Goal: Task Accomplishment & Management: Use online tool/utility

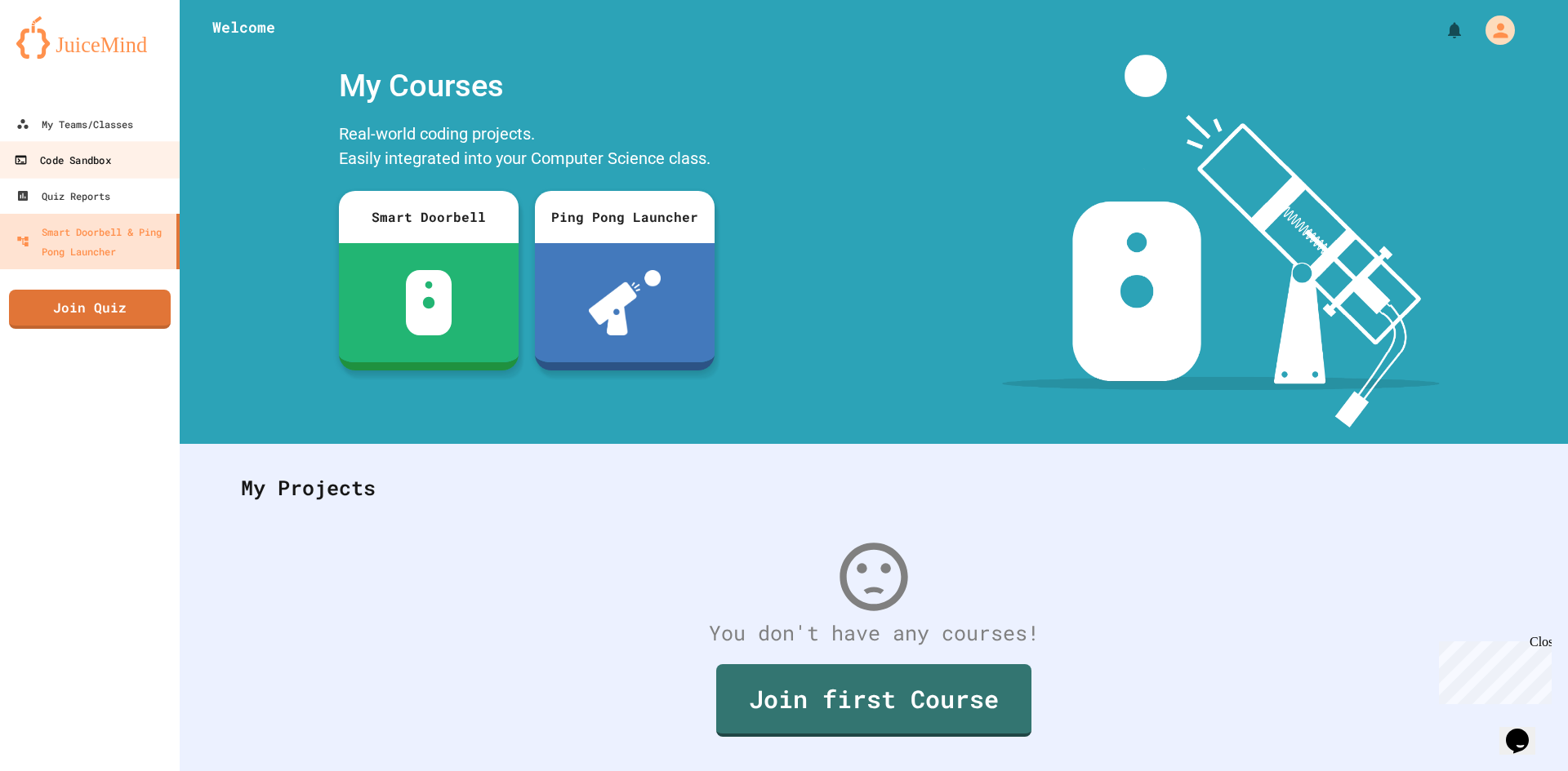
click at [110, 155] on div "Code Sandbox" at bounding box center [63, 160] width 97 height 21
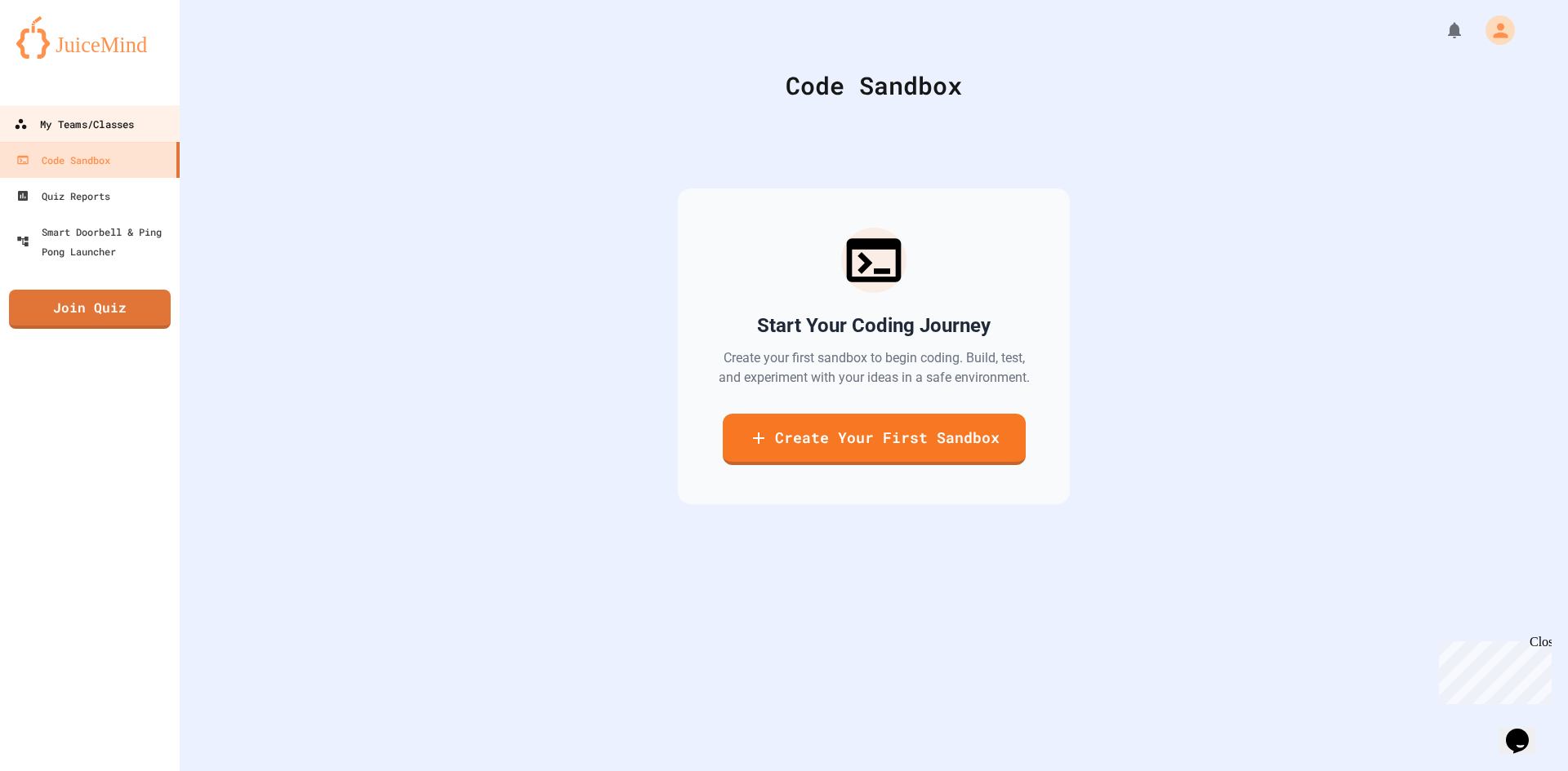
click at [107, 124] on div "My Teams/Classes" at bounding box center [74, 124] width 120 height 21
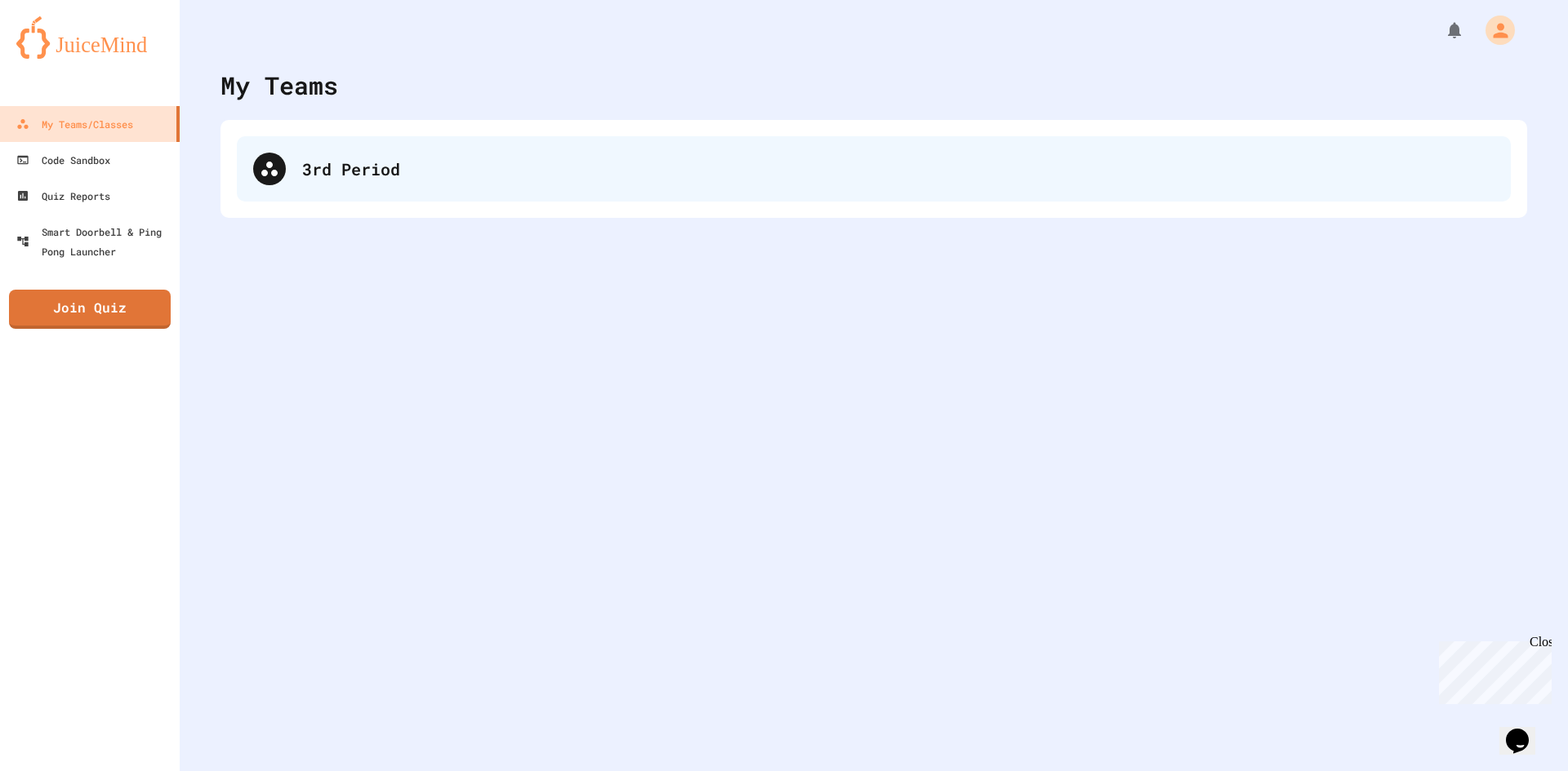
click at [446, 192] on div "3rd Period" at bounding box center [873, 169] width 1274 height 65
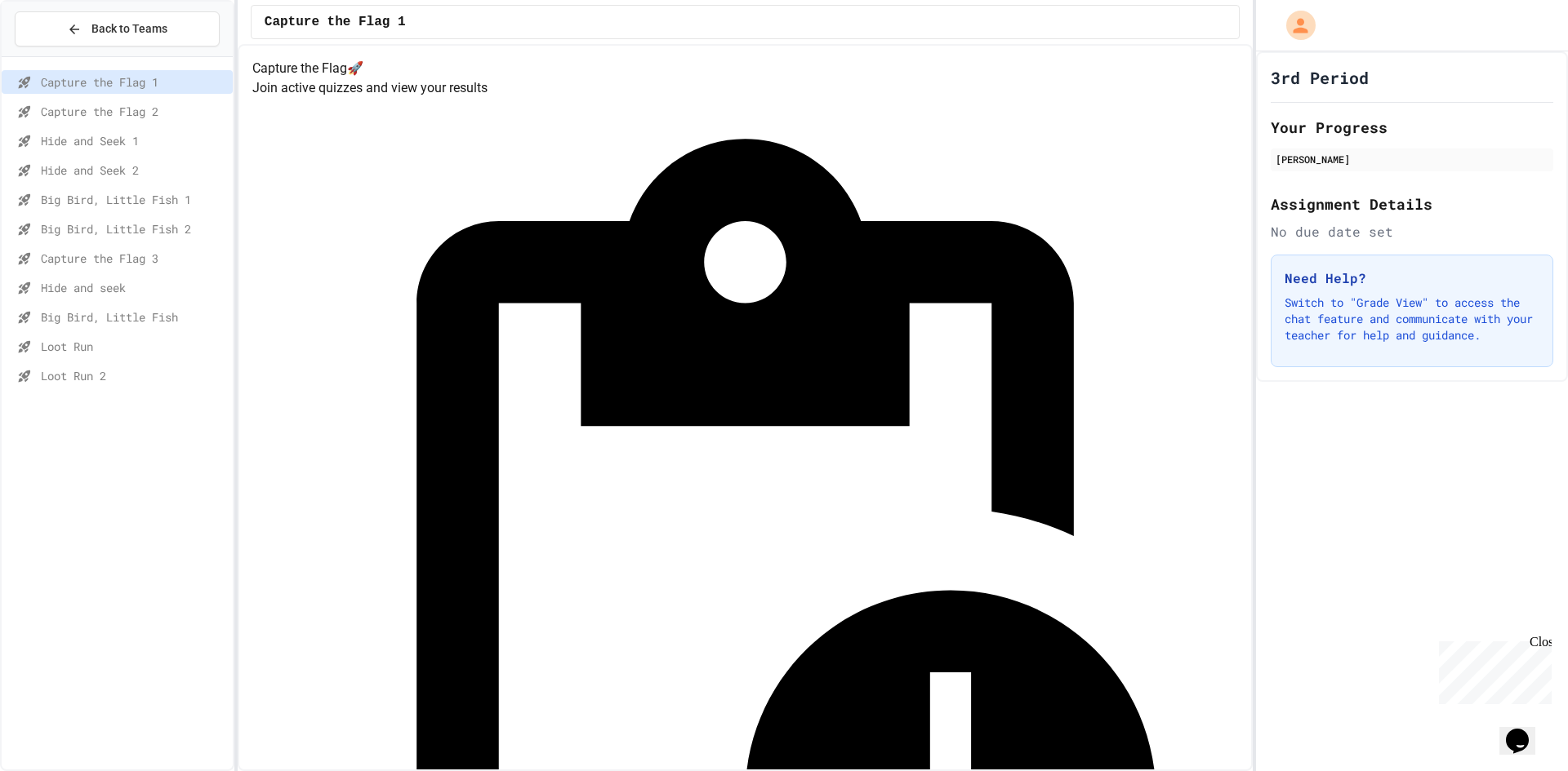
click at [127, 348] on span "Loot Run" at bounding box center [133, 346] width 185 height 17
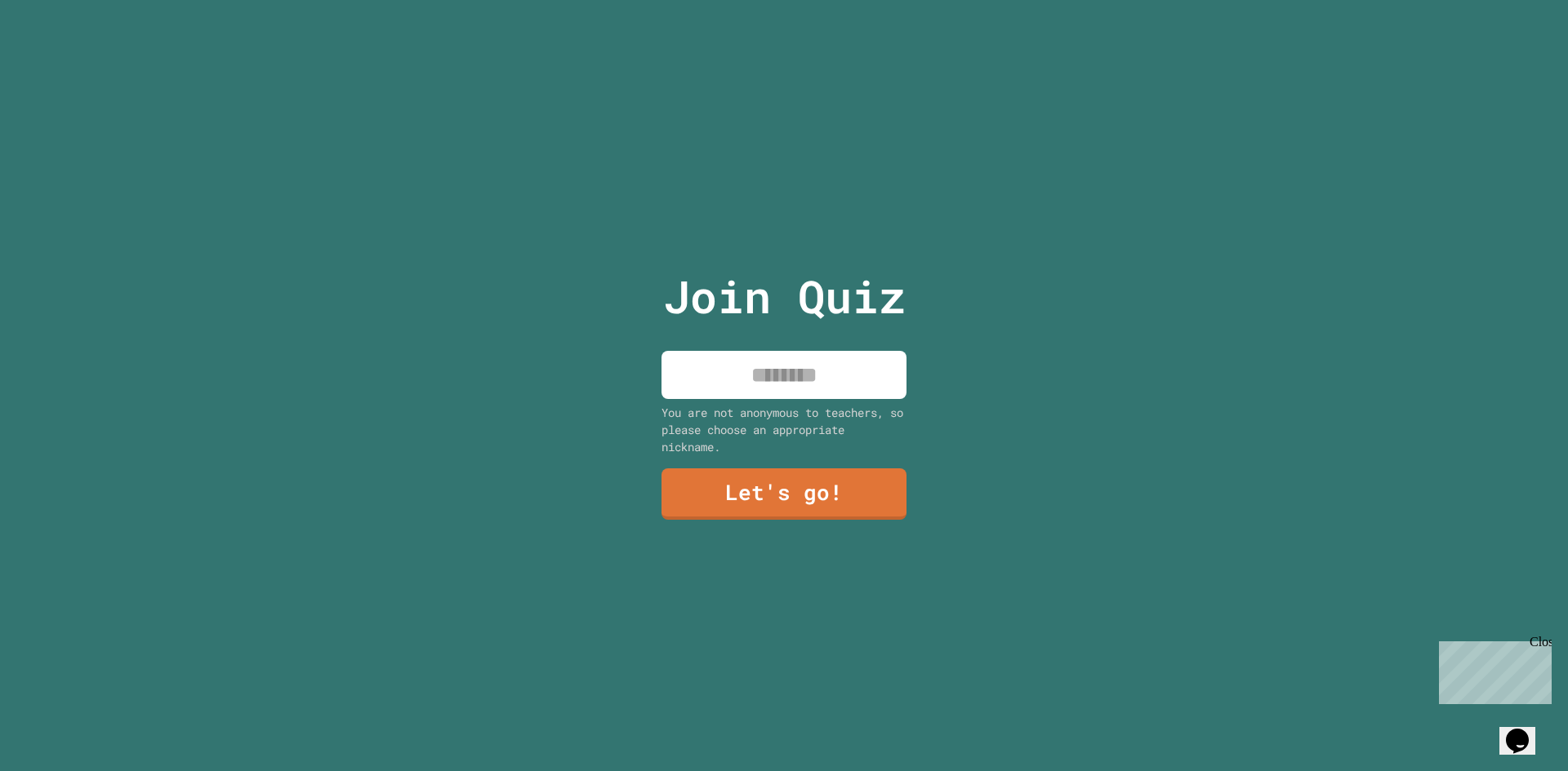
click at [774, 364] on input at bounding box center [784, 375] width 245 height 48
type input "*****"
click at [801, 490] on link "Let's go!" at bounding box center [784, 492] width 239 height 54
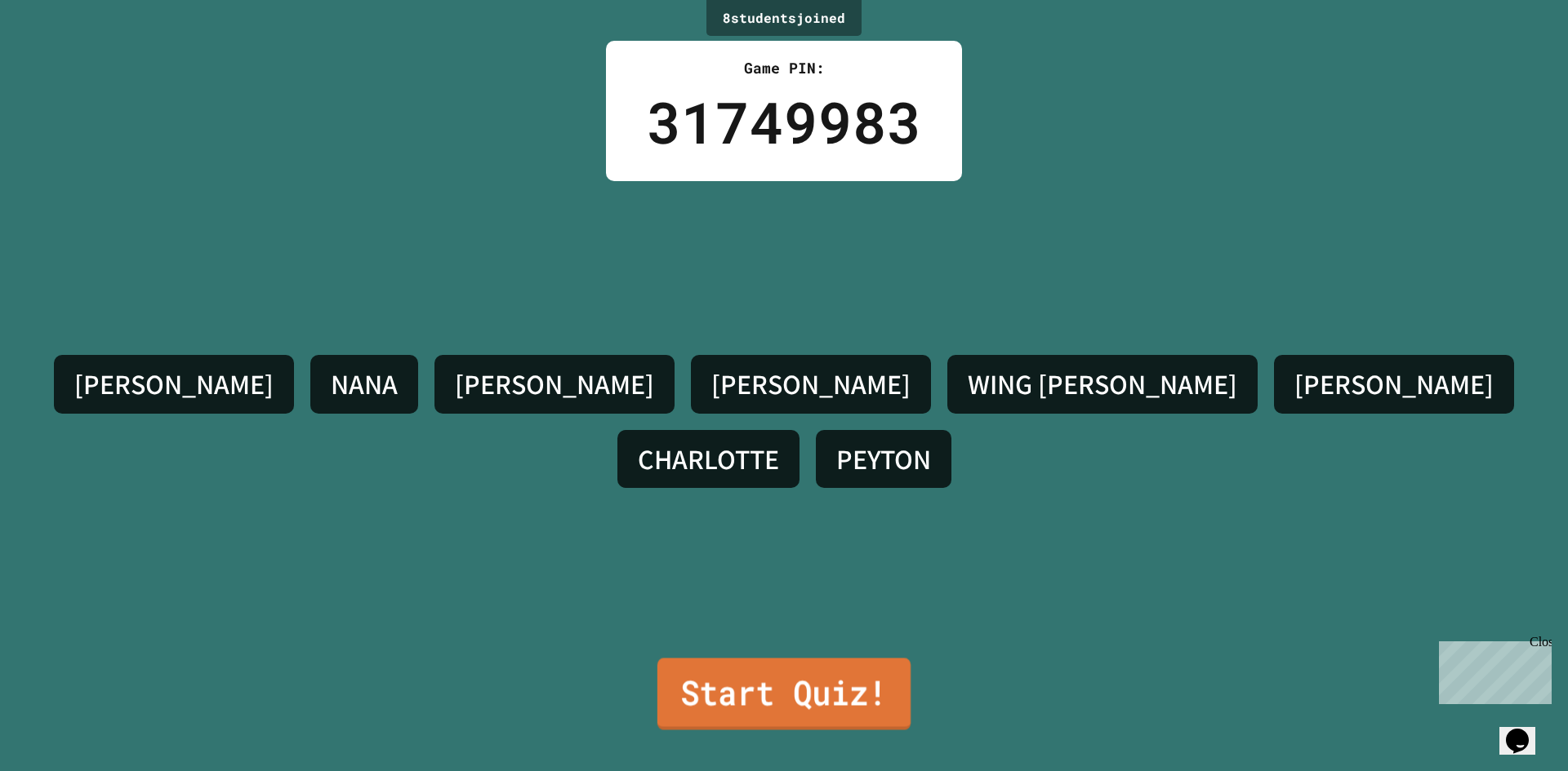
click at [786, 664] on link "Start Quiz!" at bounding box center [783, 693] width 253 height 71
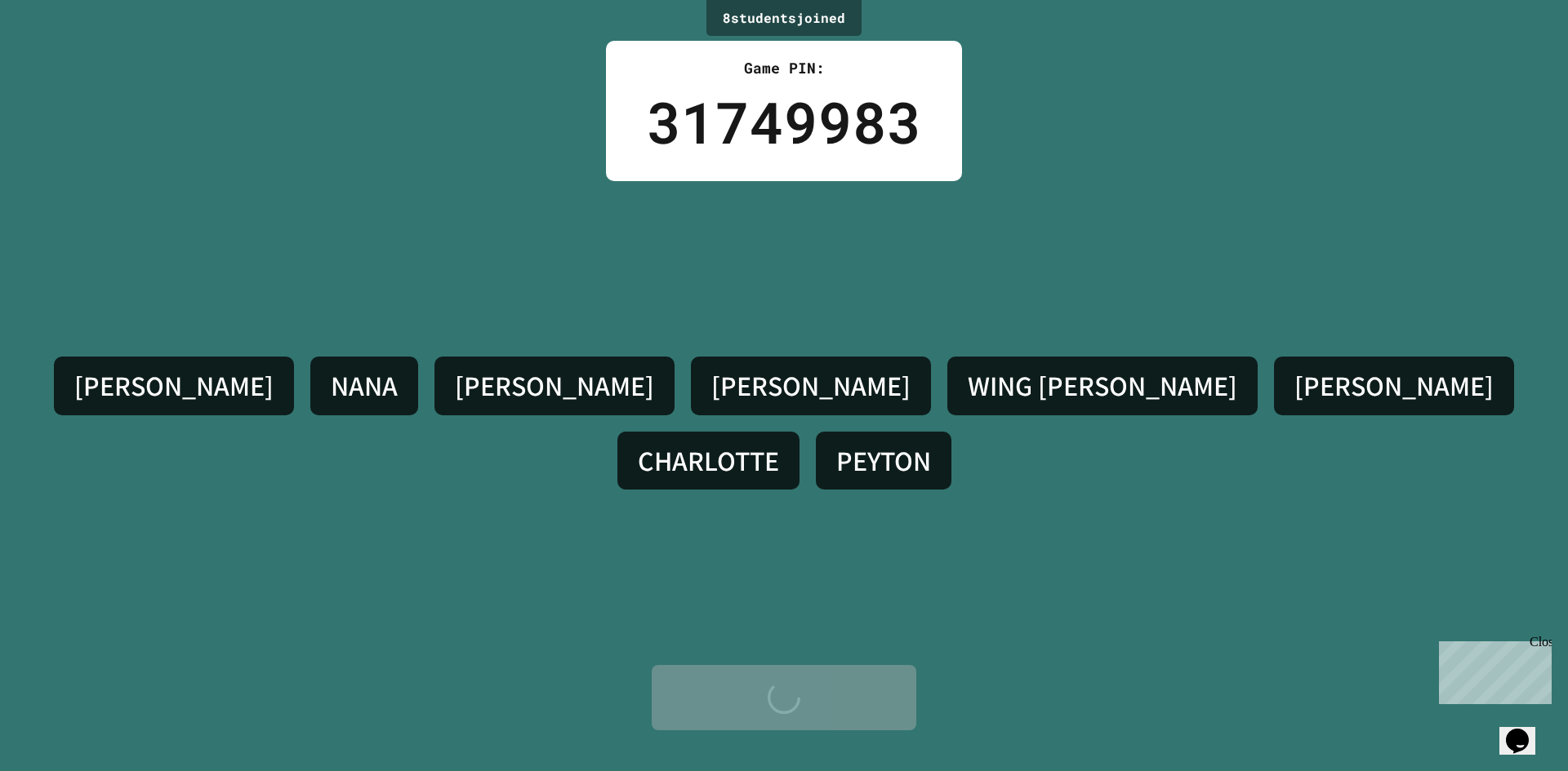
click at [796, 707] on div "Start Quiz!" at bounding box center [784, 698] width 215 height 49
drag, startPoint x: 796, startPoint y: 707, endPoint x: 797, endPoint y: 696, distance: 11.0
click at [796, 703] on div "Start Quiz!" at bounding box center [784, 698] width 215 height 49
click at [799, 693] on div "Start Quiz!" at bounding box center [784, 698] width 215 height 49
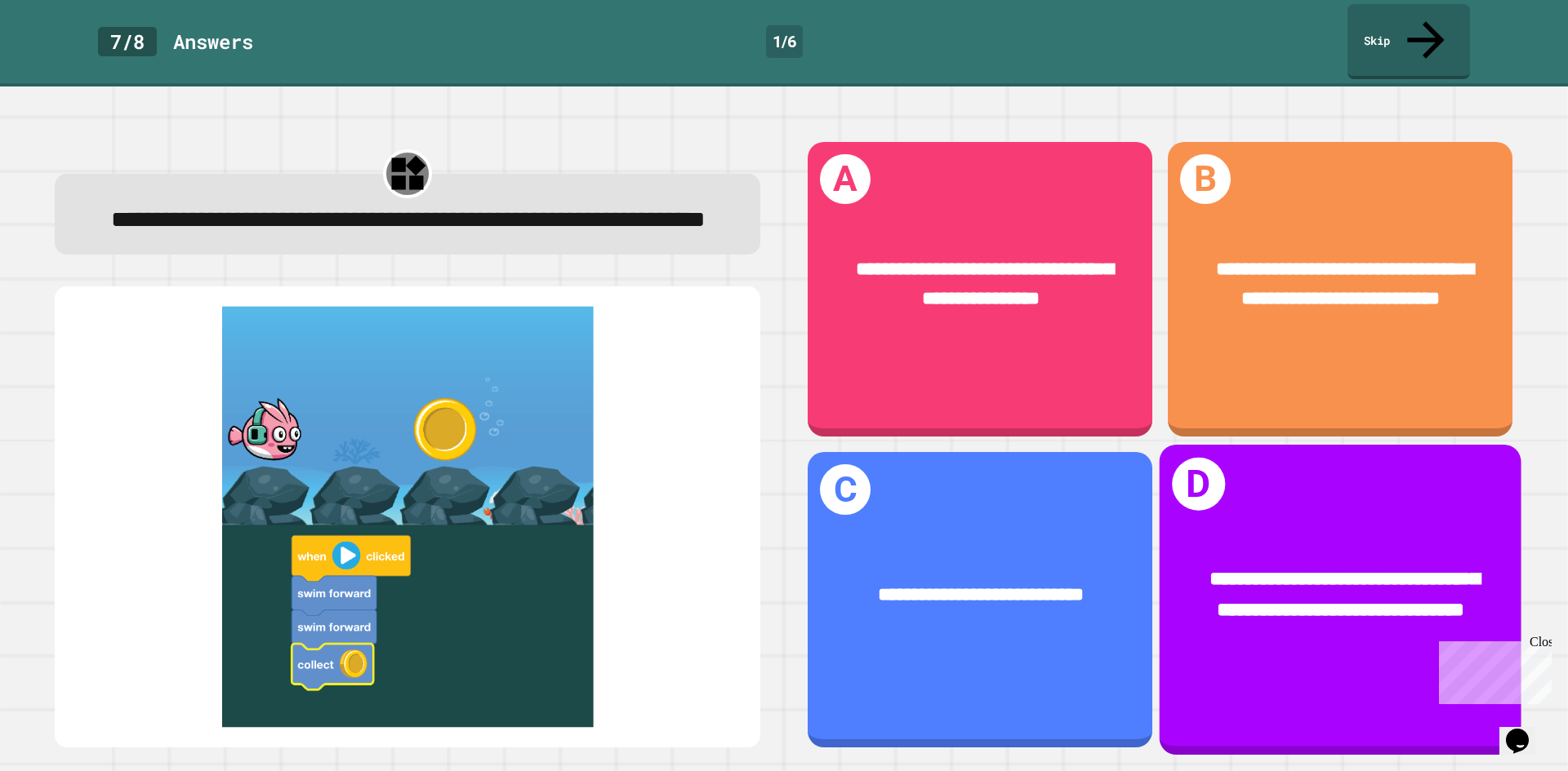
click at [1277, 579] on span "**********" at bounding box center [1345, 595] width 270 height 51
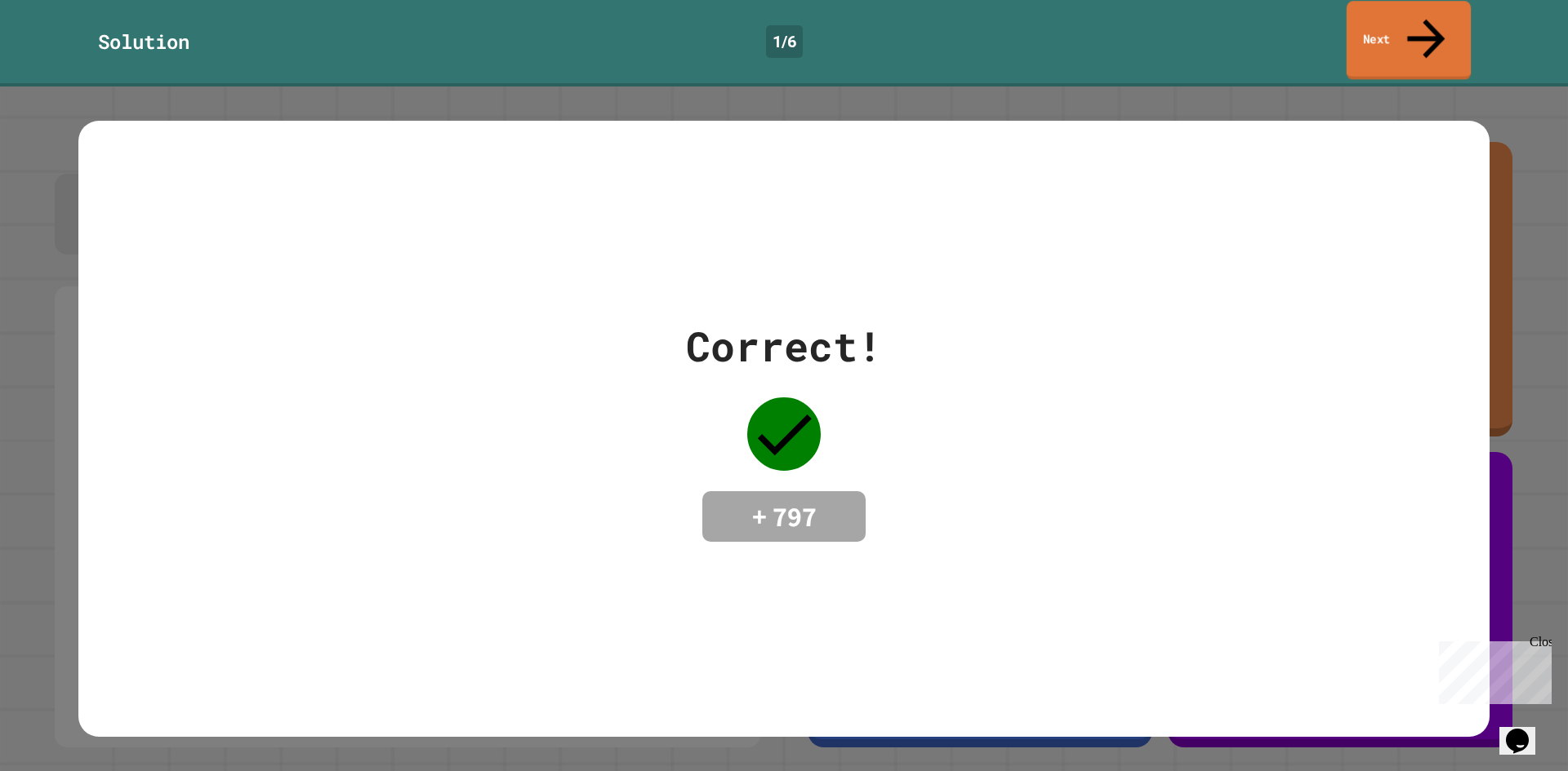
click at [1432, 24] on icon at bounding box center [1426, 38] width 56 height 58
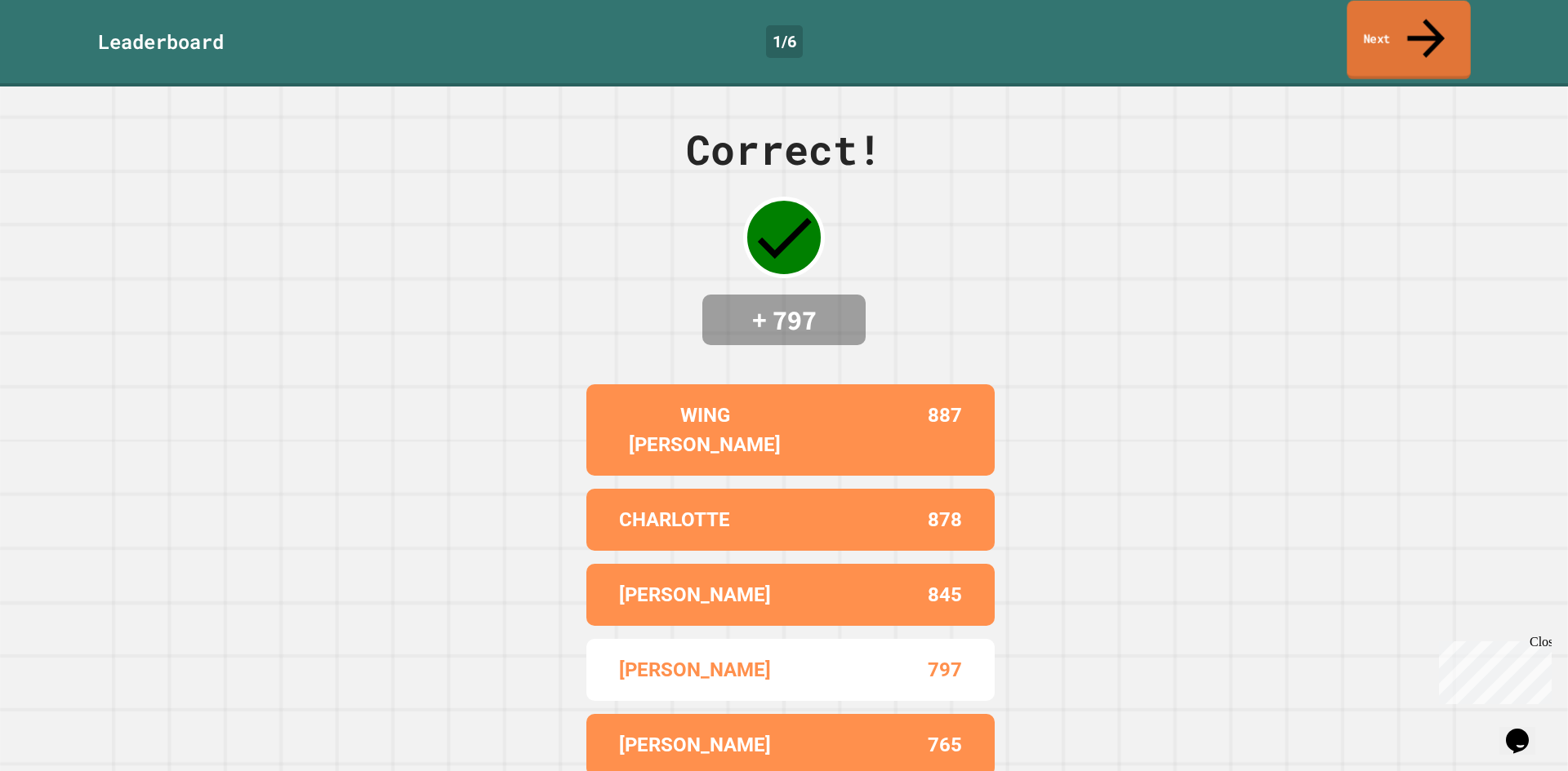
click at [1432, 24] on icon at bounding box center [1426, 38] width 56 height 58
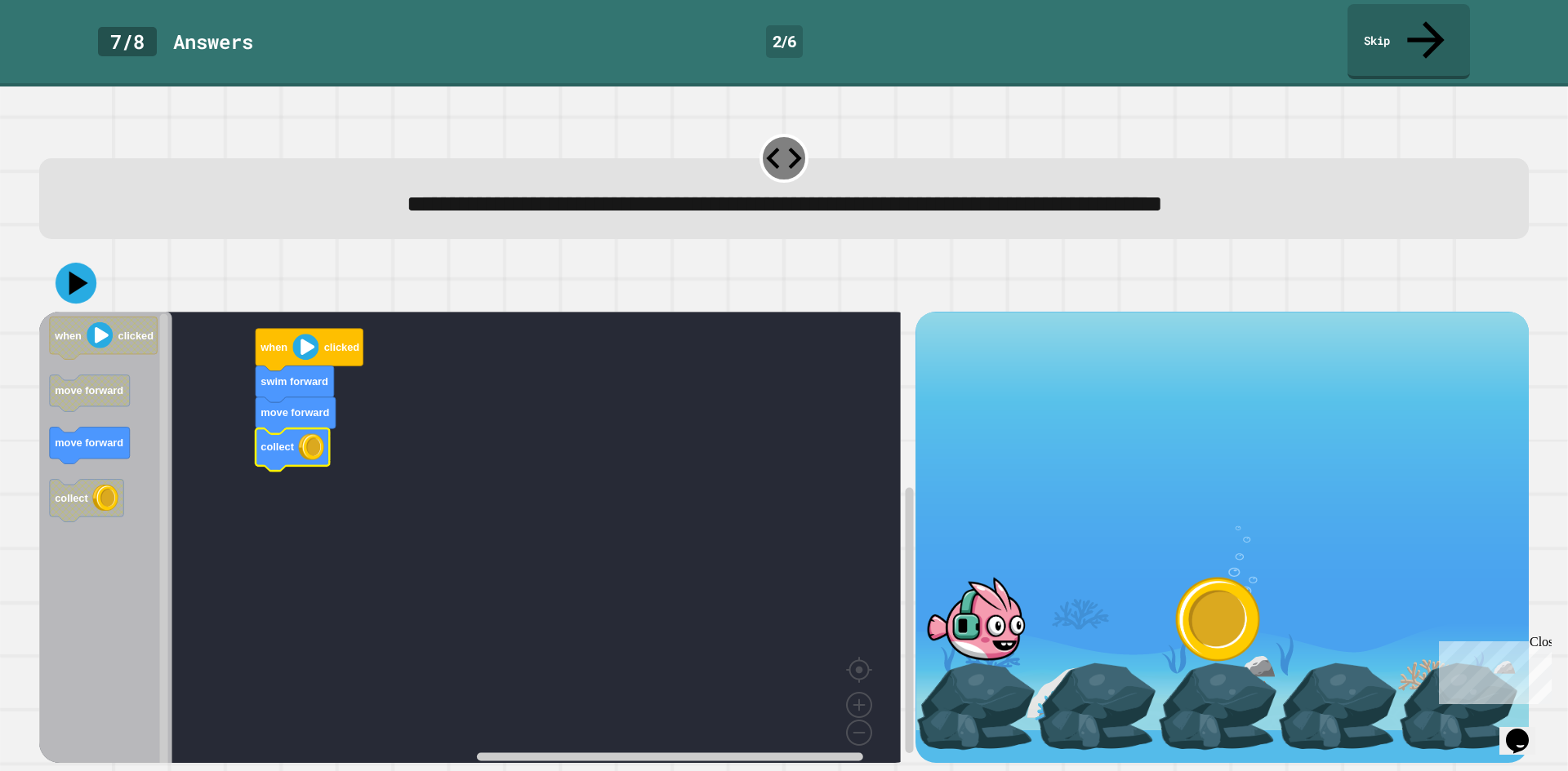
click at [83, 263] on icon at bounding box center [76, 283] width 41 height 41
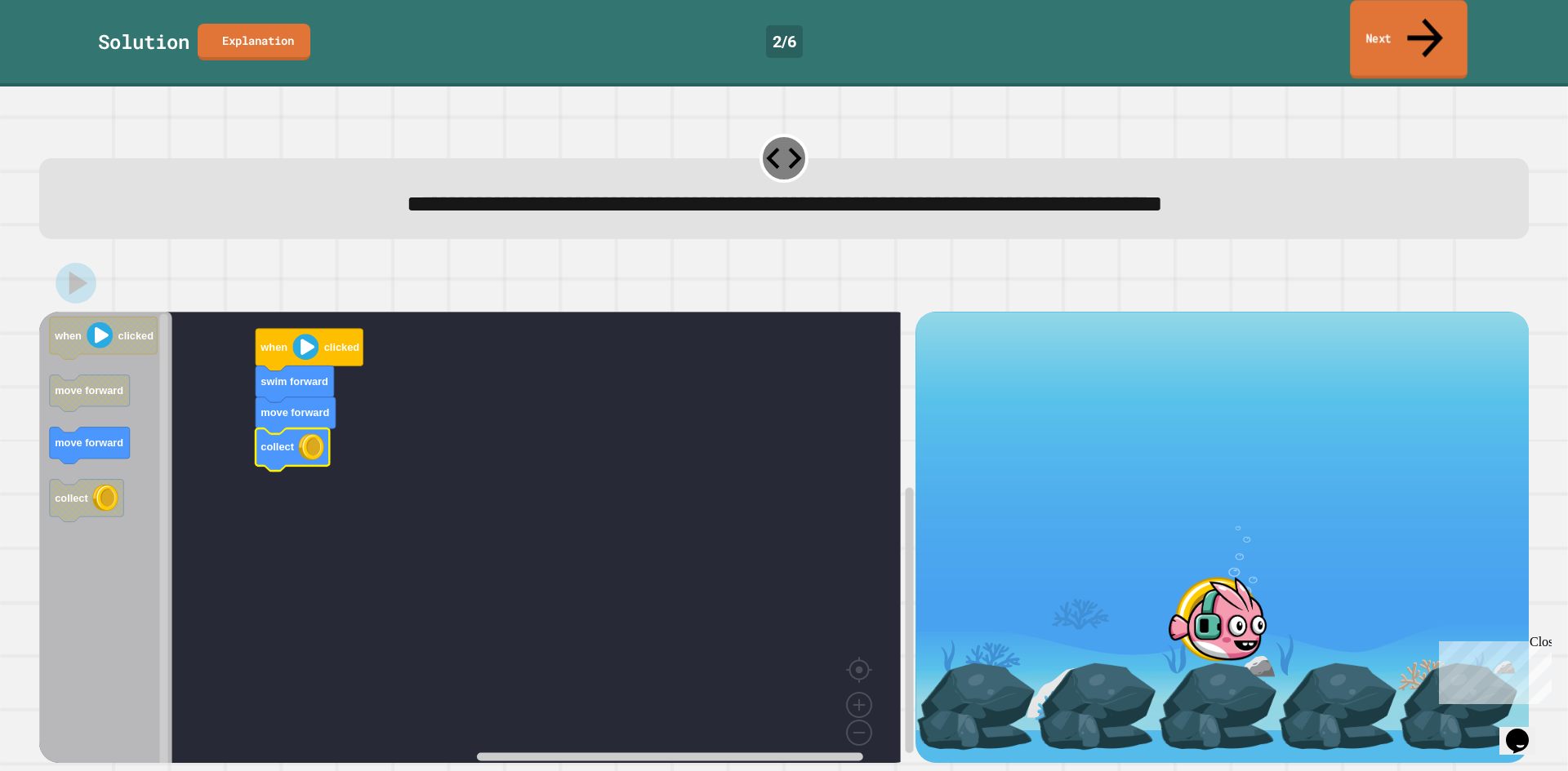
click at [1395, 32] on link "Next" at bounding box center [1409, 39] width 118 height 80
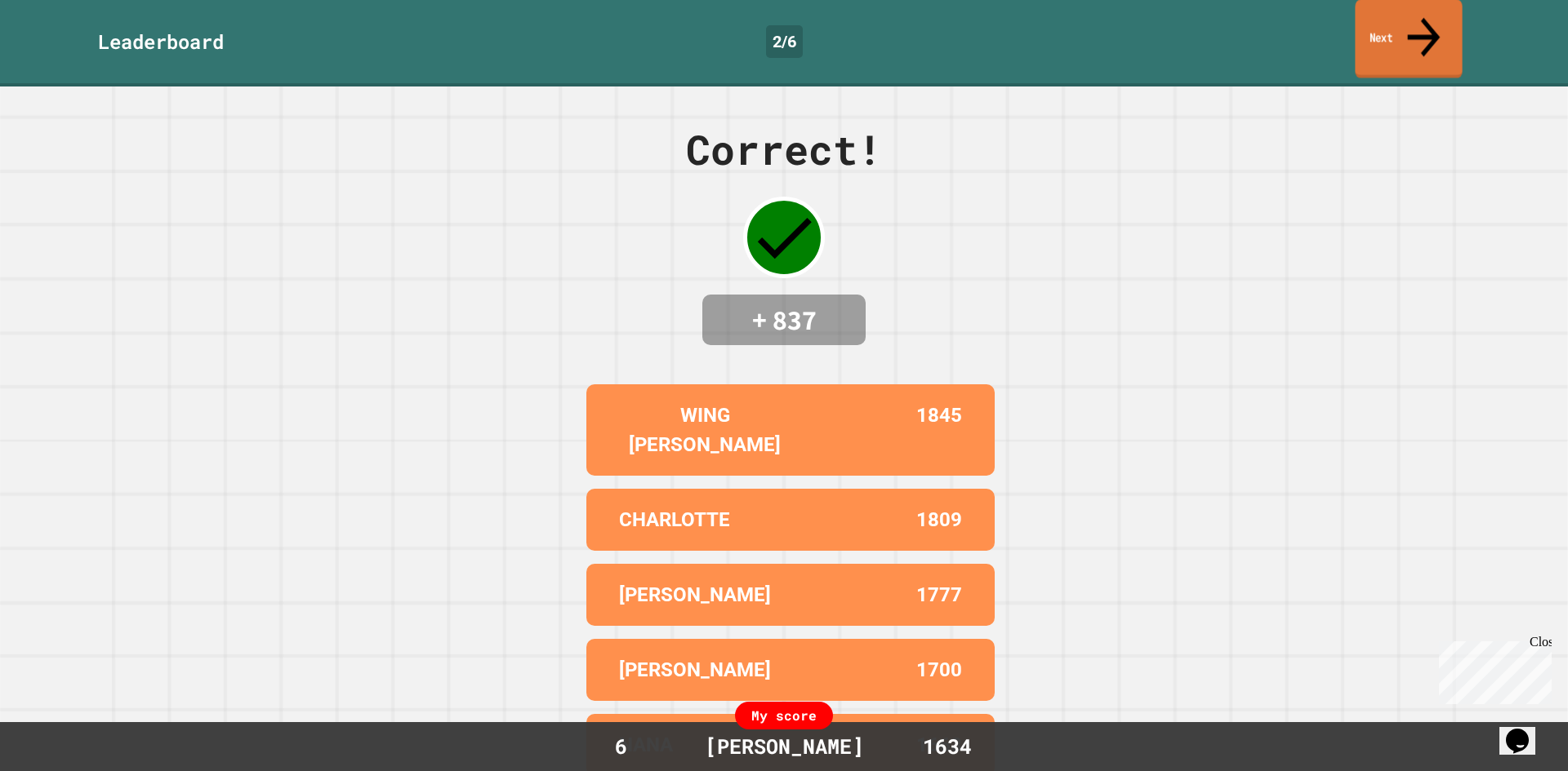
click at [1395, 27] on link "Next" at bounding box center [1409, 38] width 107 height 80
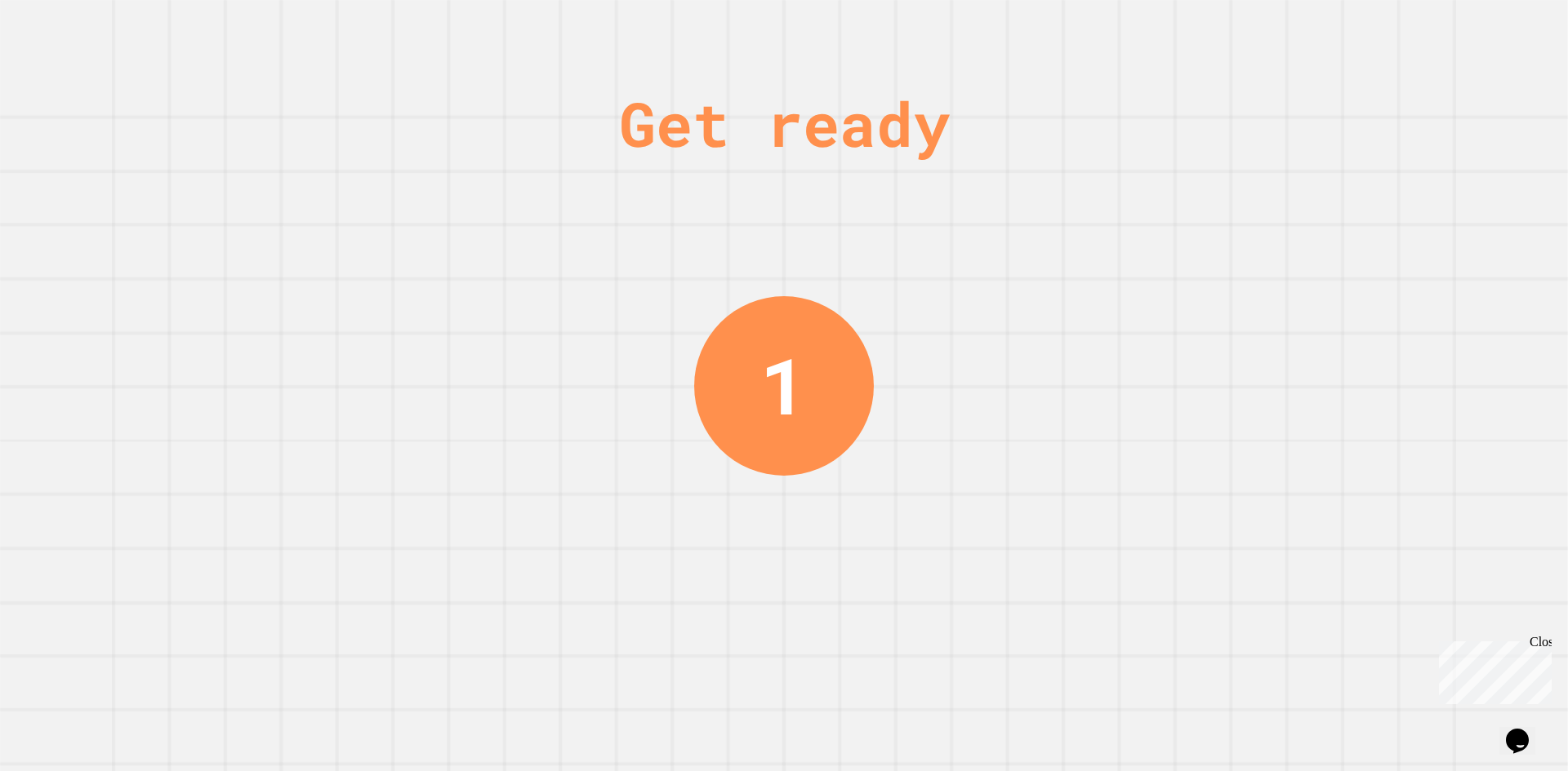
click at [1549, 649] on div "Close" at bounding box center [1539, 645] width 21 height 21
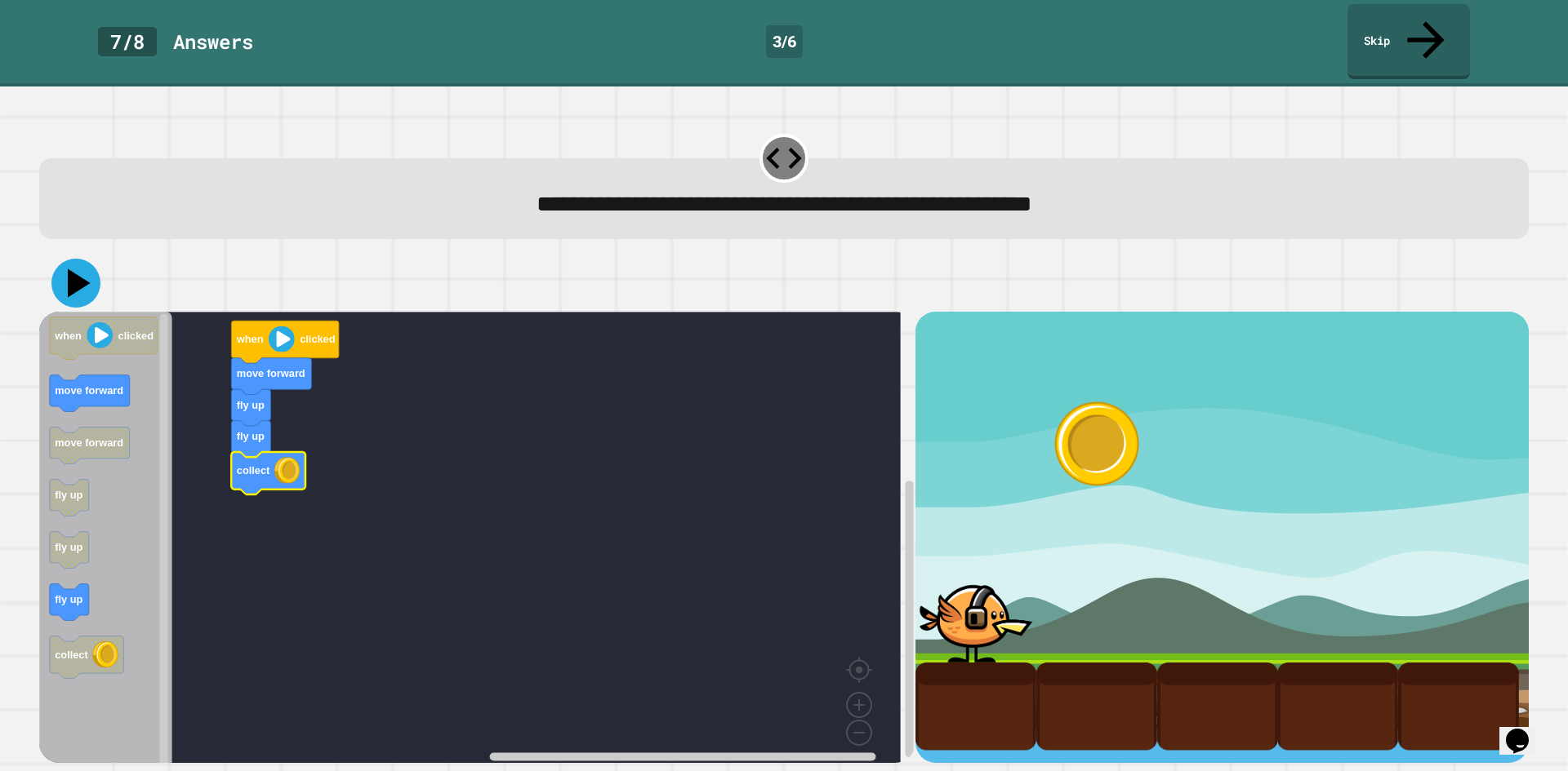
click at [83, 259] on icon at bounding box center [76, 283] width 49 height 49
click at [1419, 4] on link "Skip" at bounding box center [1409, 42] width 122 height 75
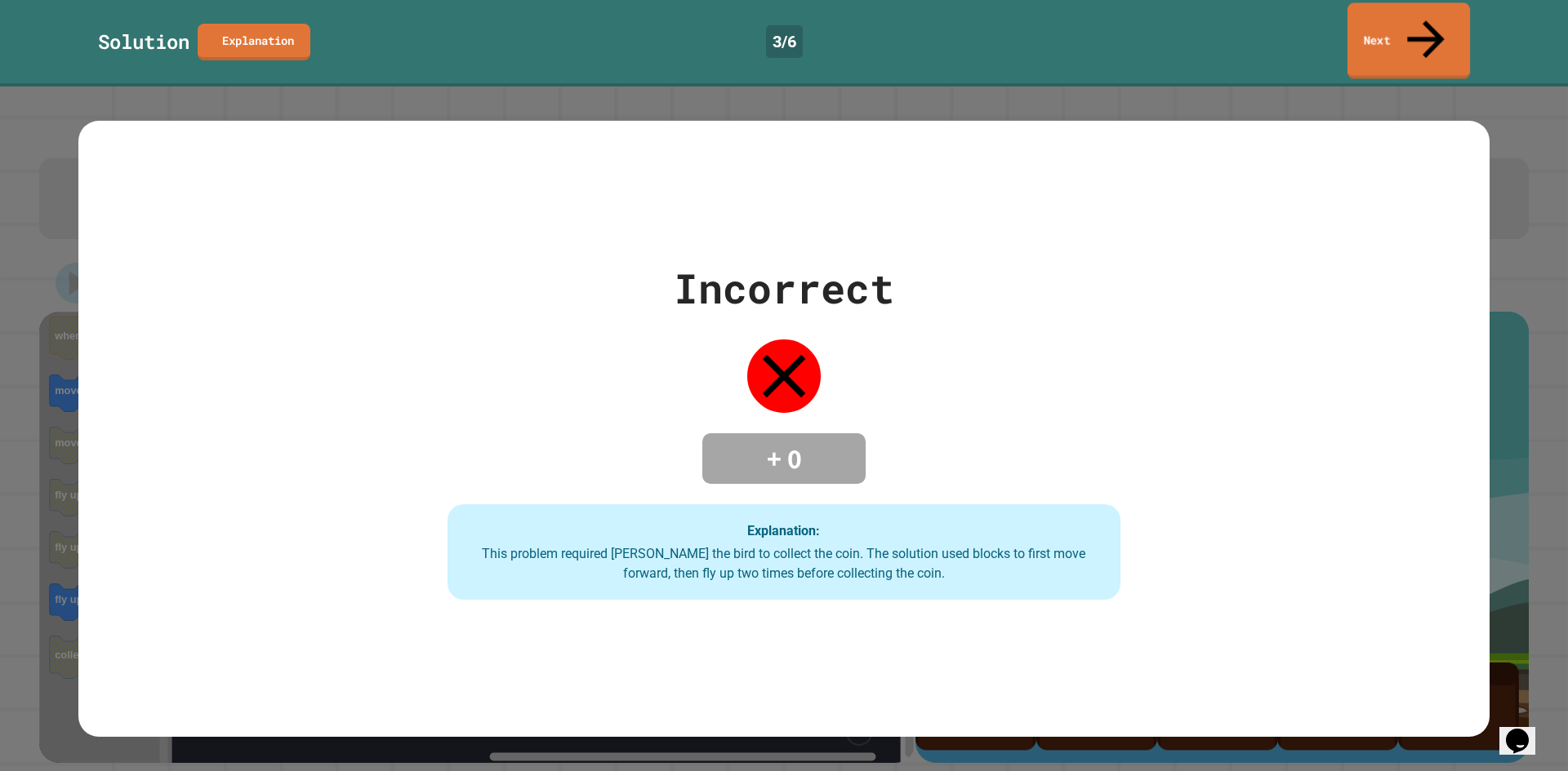
click at [1410, 14] on link "Next" at bounding box center [1409, 40] width 122 height 76
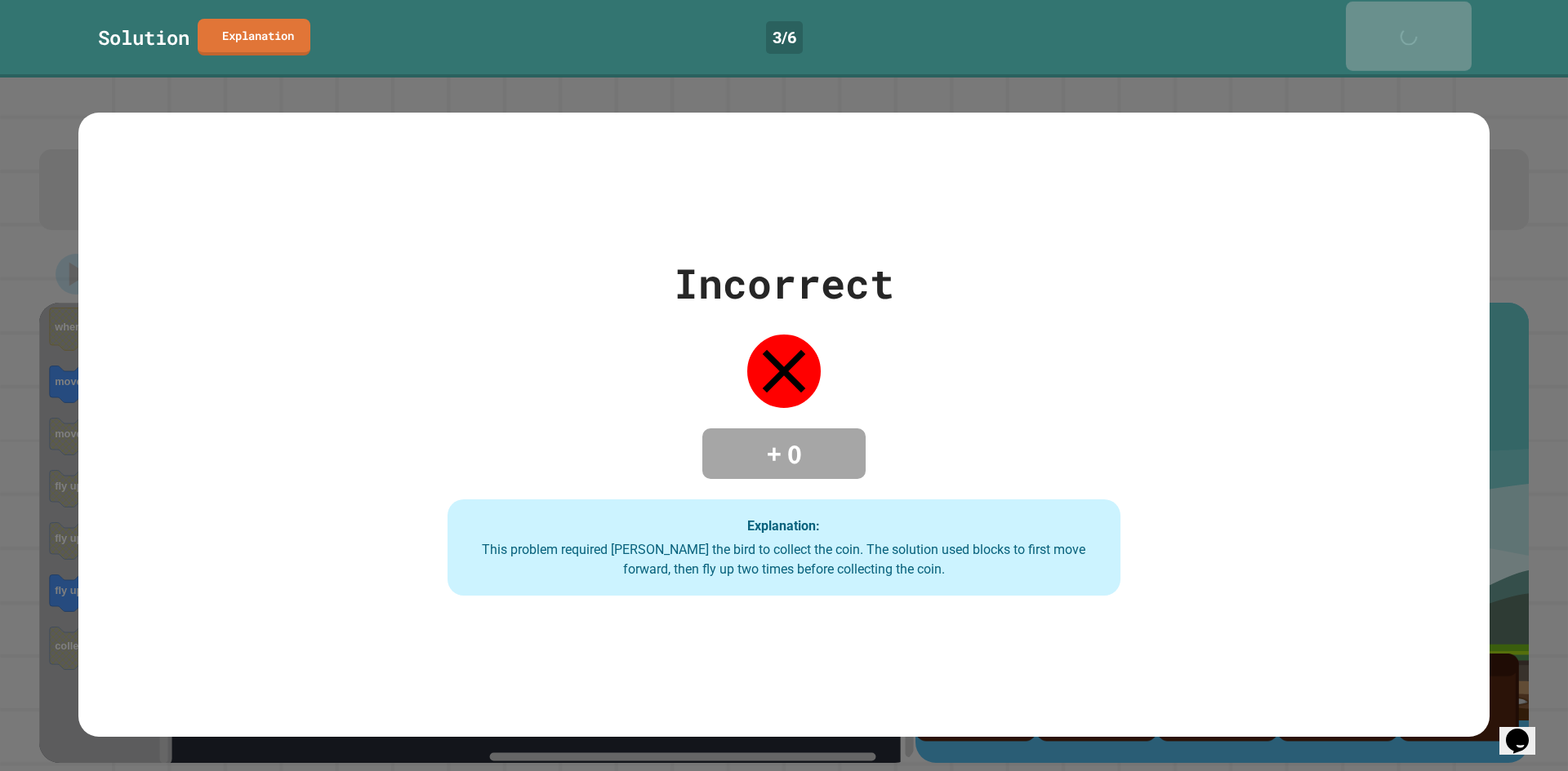
click at [1410, 14] on div "Next" at bounding box center [1408, 36] width 42 height 52
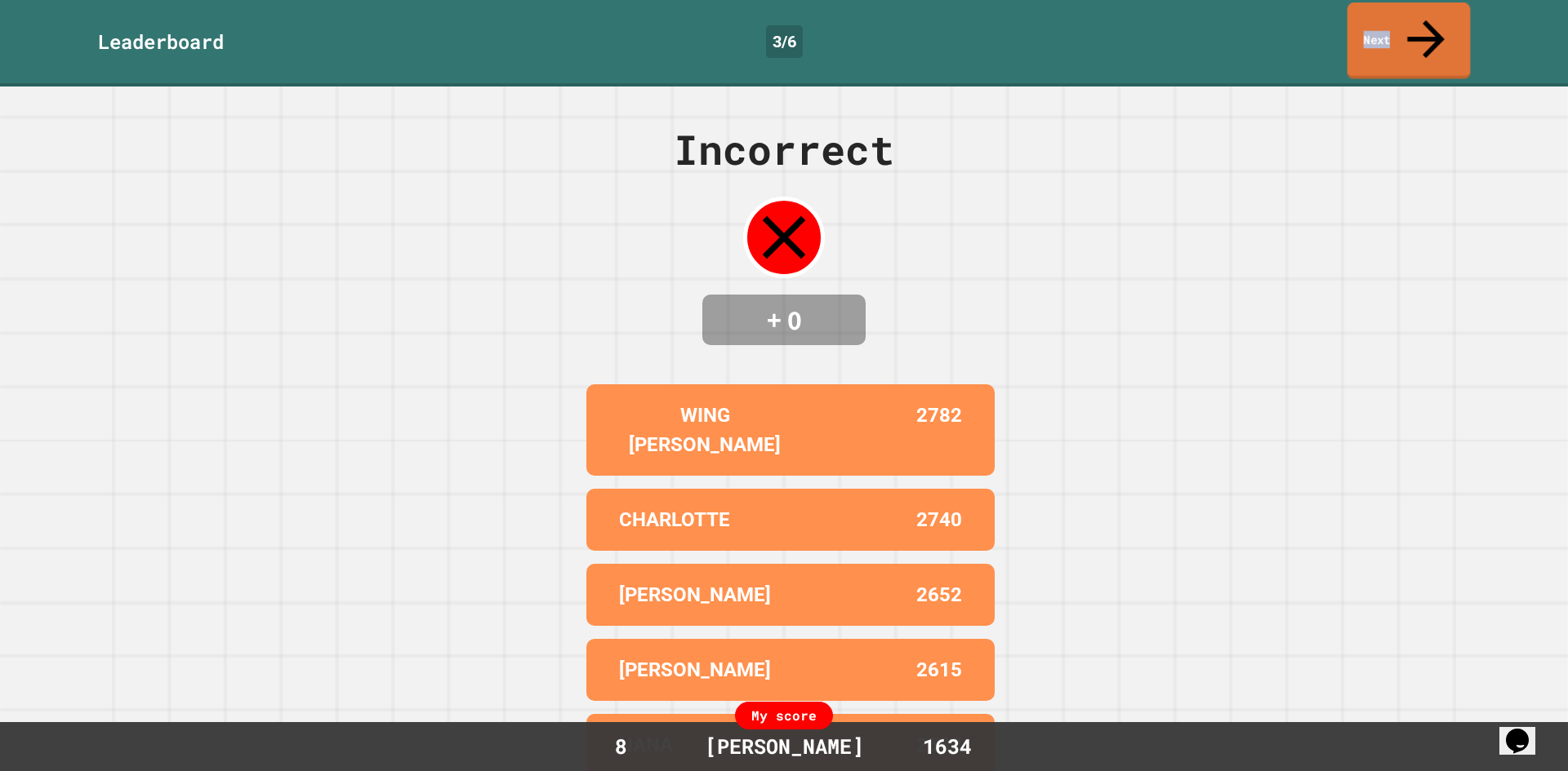
click at [1410, 14] on link "Next" at bounding box center [1410, 41] width 123 height 77
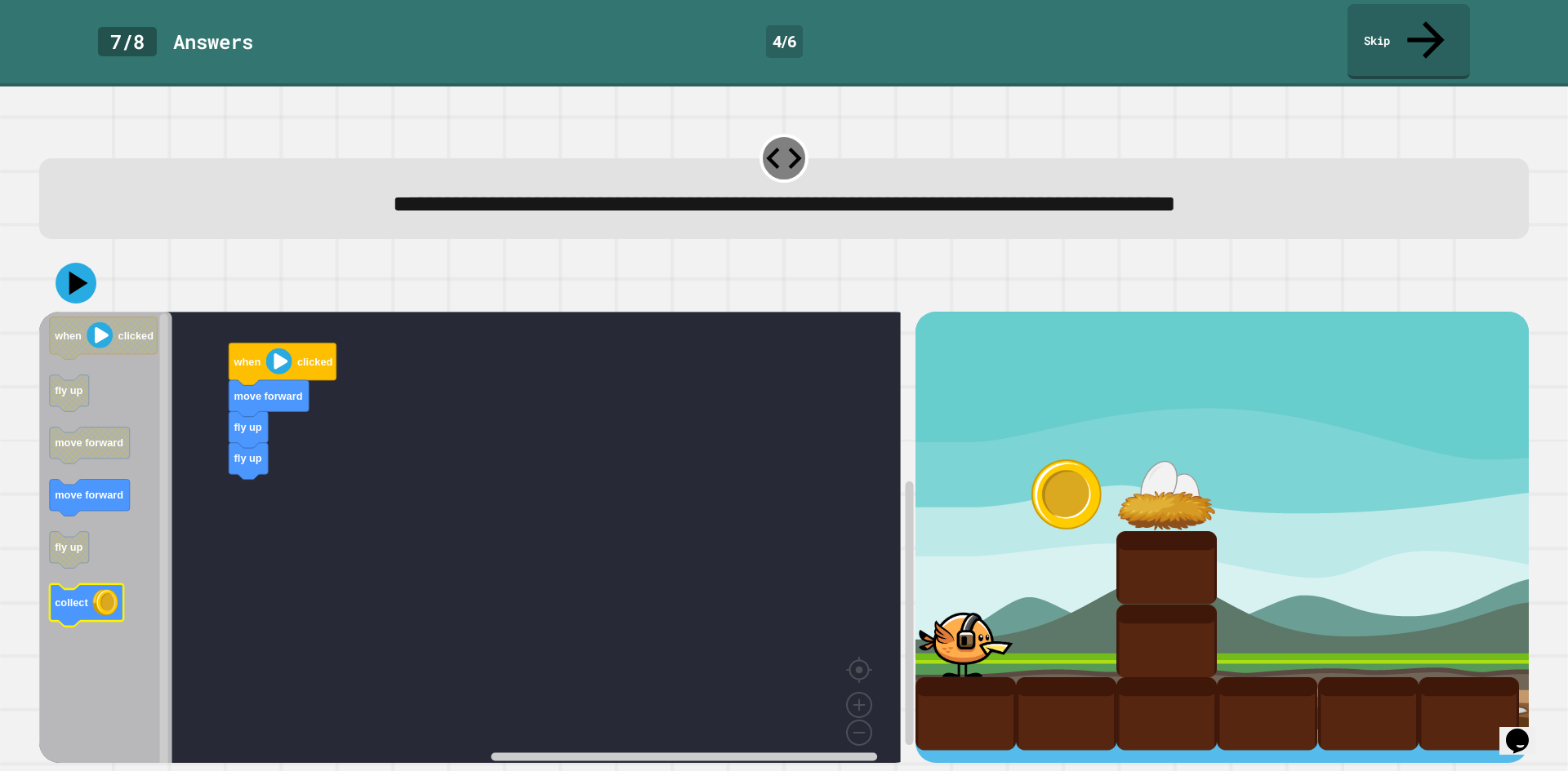
click at [105, 576] on icon "when clicked fly up move forward move forward fly up collect" at bounding box center [105, 543] width 133 height 463
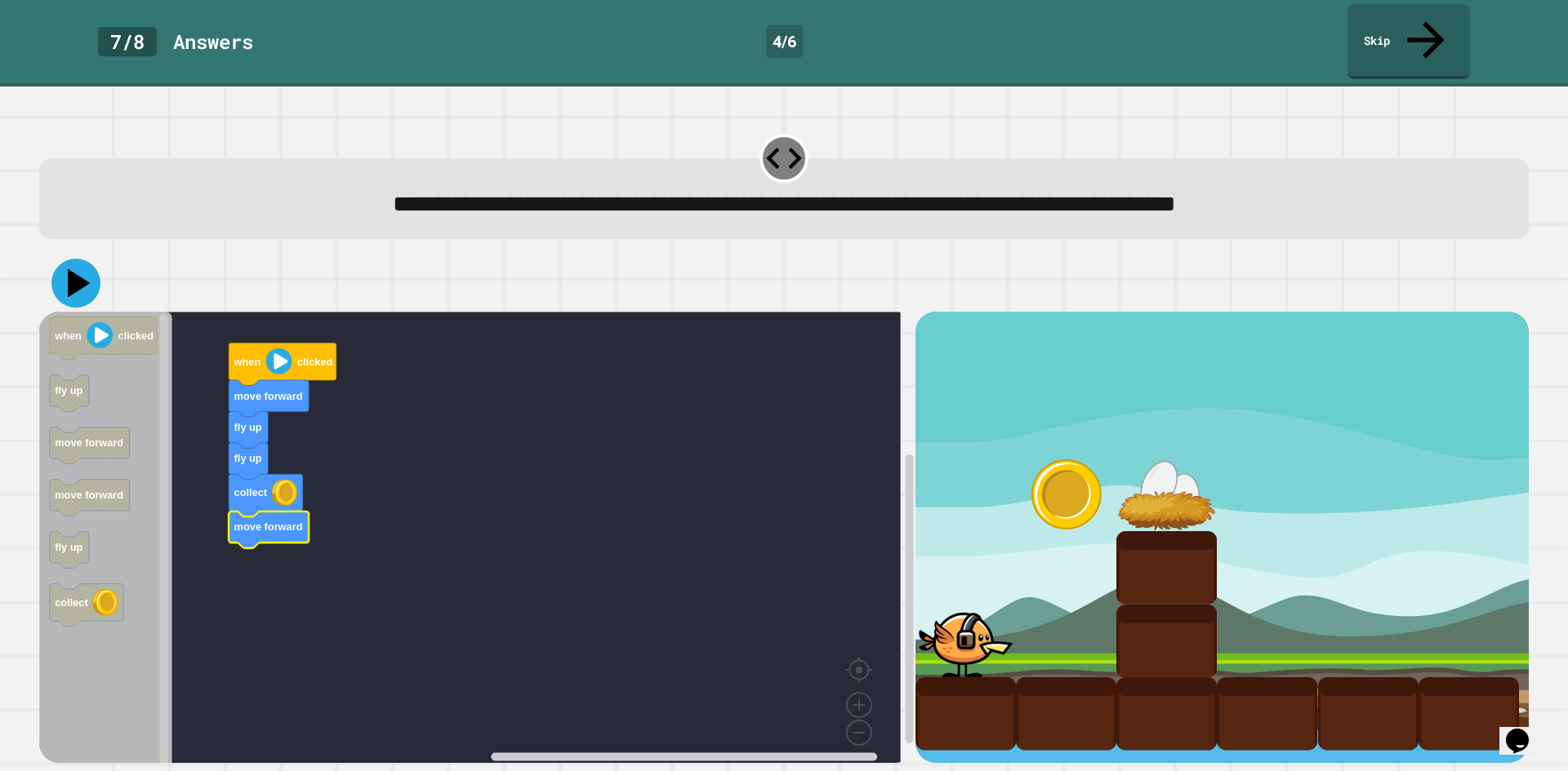
click at [74, 260] on icon at bounding box center [76, 283] width 49 height 49
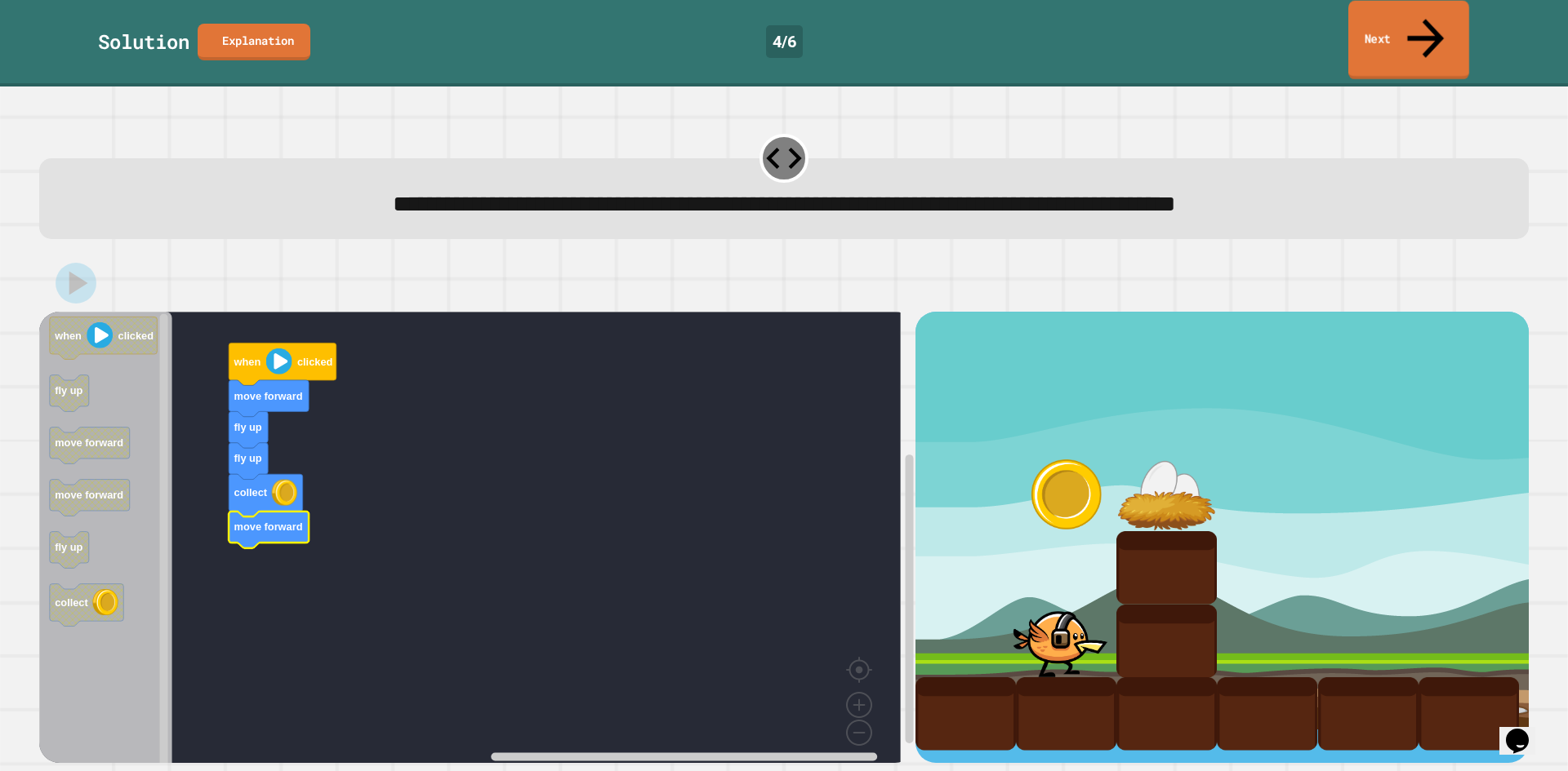
click at [1443, 17] on link "Next" at bounding box center [1408, 40] width 121 height 80
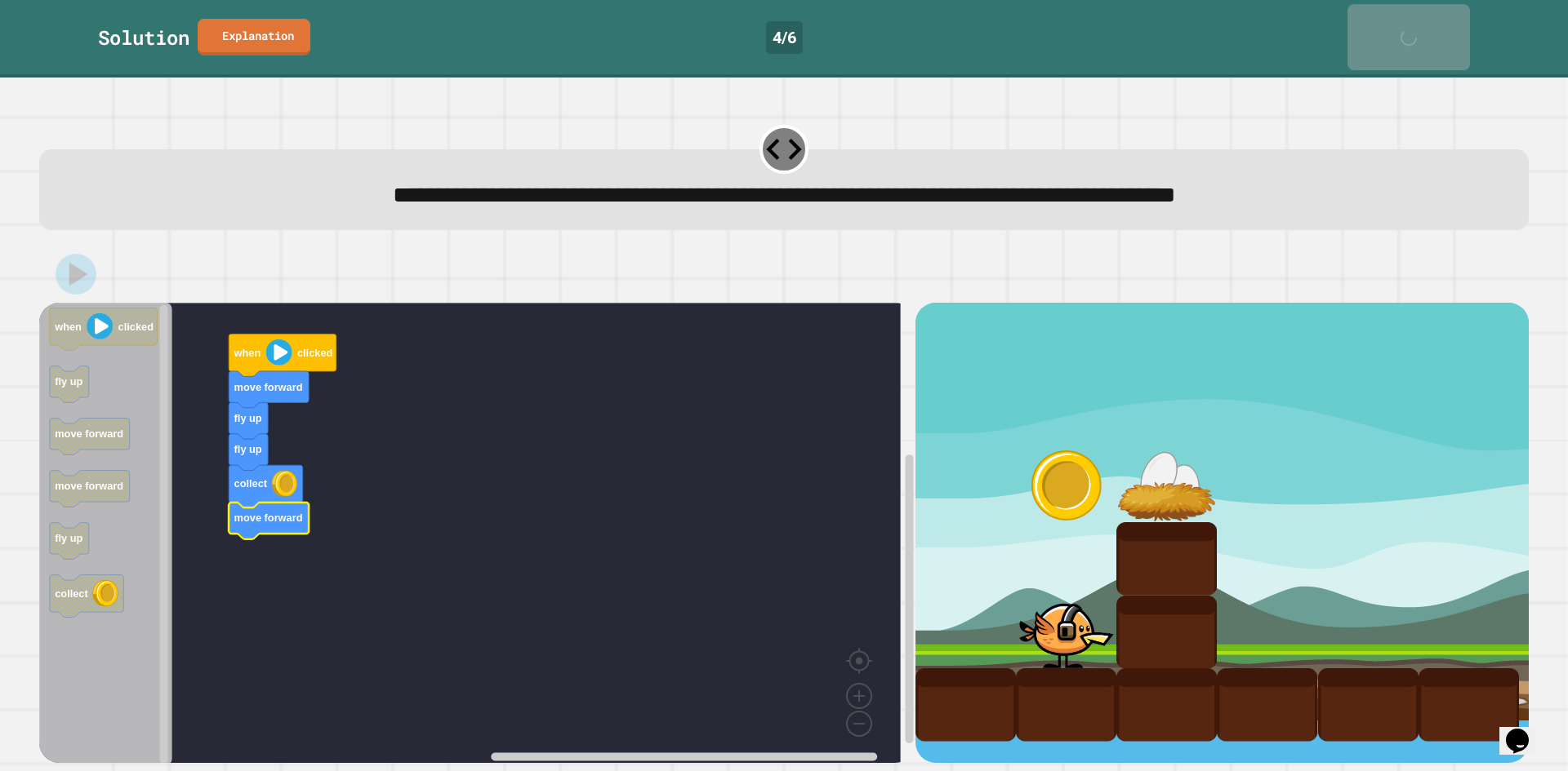
click at [1443, 17] on link "Next" at bounding box center [1409, 38] width 122 height 66
click at [1443, 17] on link "Next" at bounding box center [1409, 38] width 122 height 66
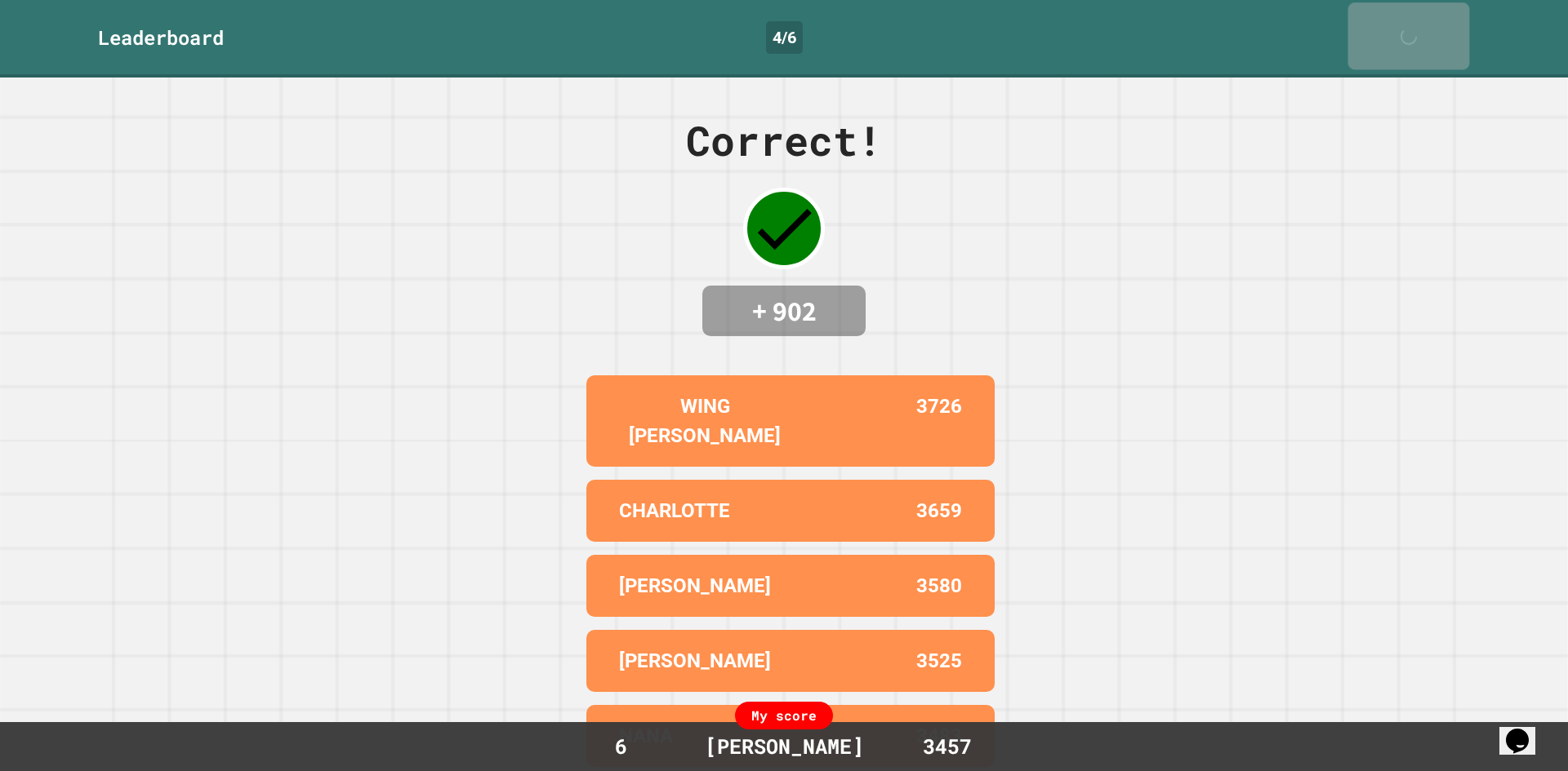
click at [1443, 17] on link "Next" at bounding box center [1409, 36] width 122 height 67
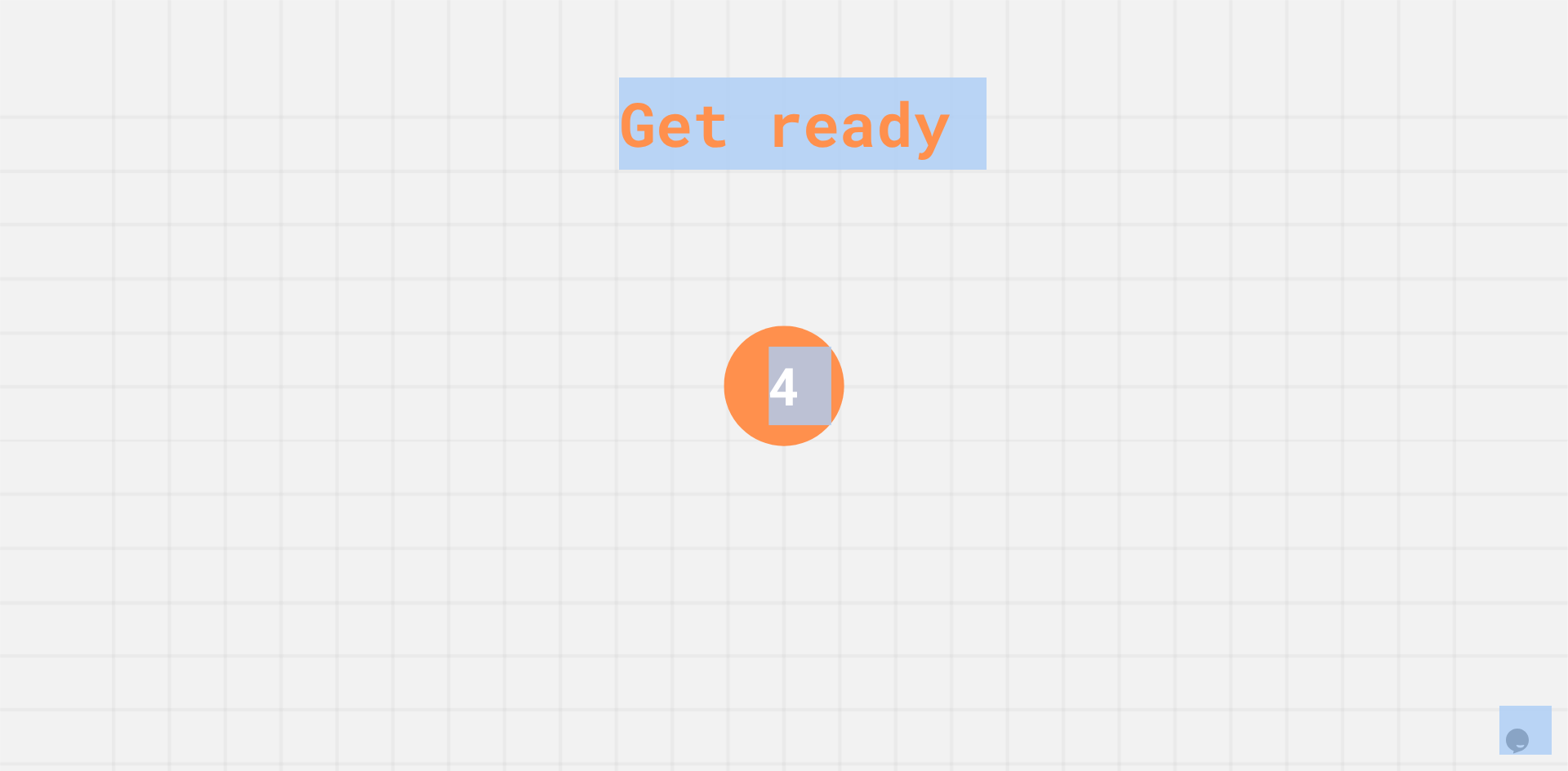
click at [1443, 17] on div "Get ready 4" at bounding box center [784, 385] width 1568 height 771
click at [1319, 107] on div "Get ready 4" at bounding box center [784, 385] width 1568 height 771
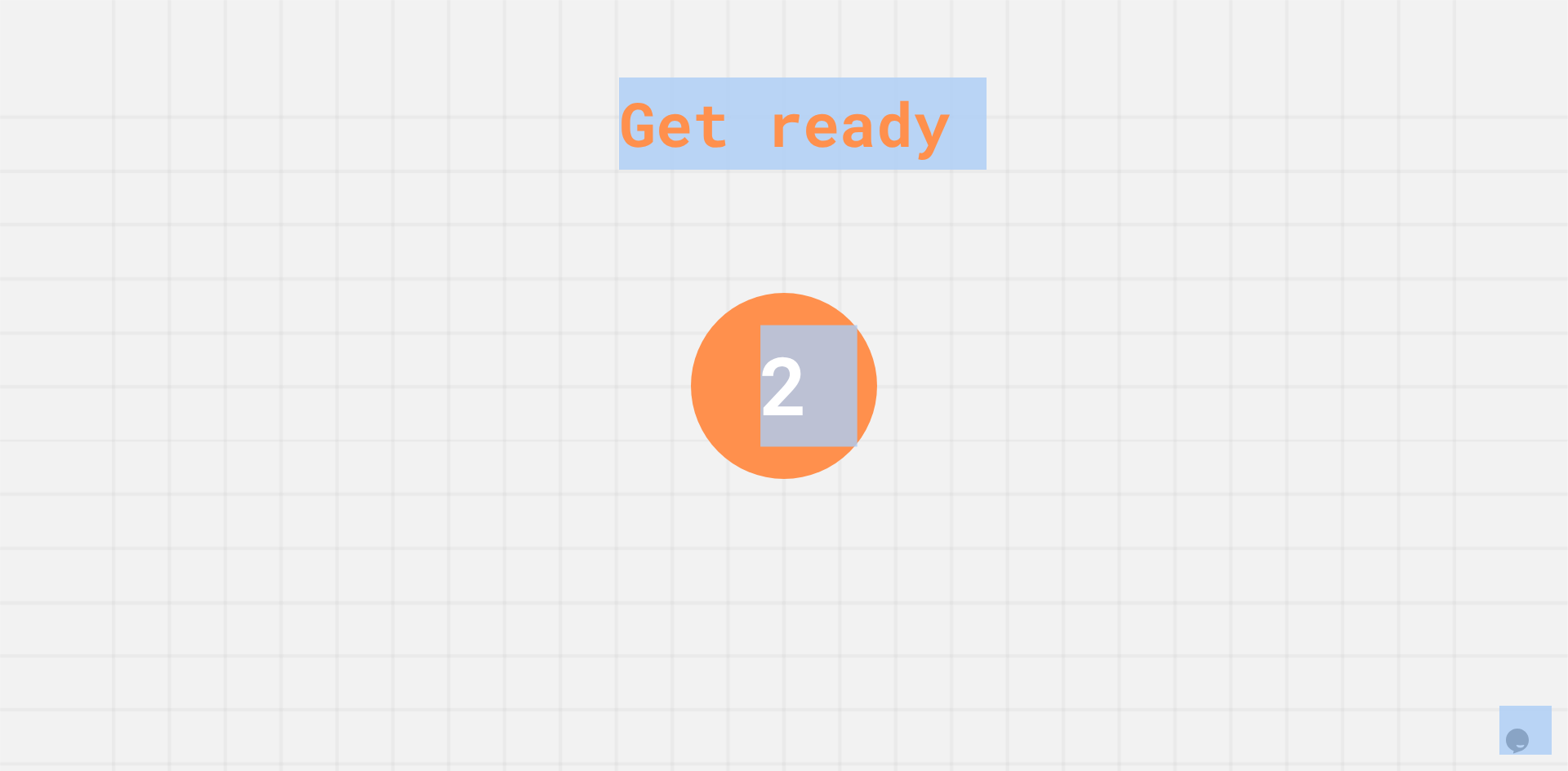
click at [1315, 105] on div "Get ready 2" at bounding box center [784, 385] width 1568 height 771
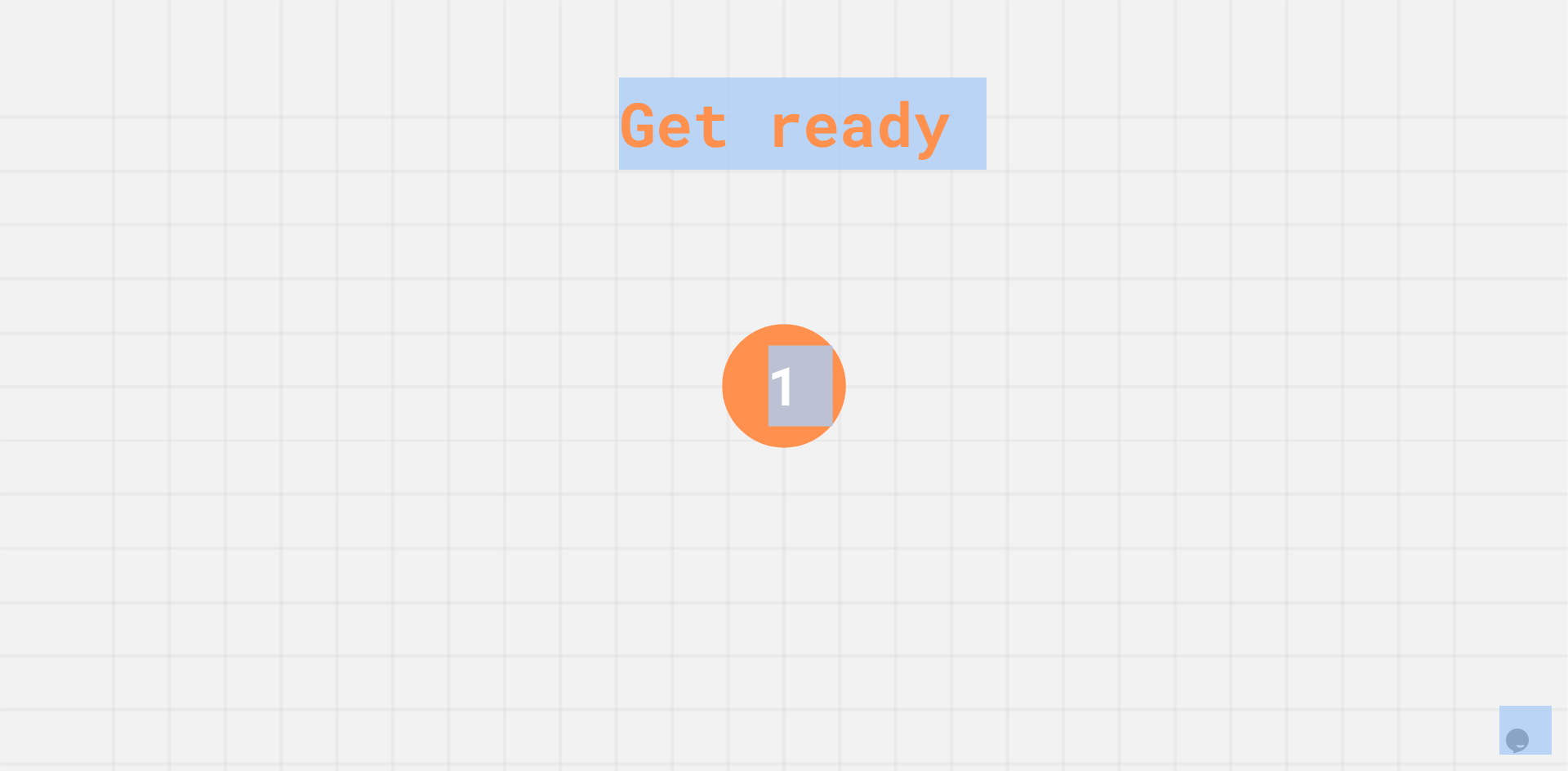
click at [805, 332] on div "1" at bounding box center [784, 386] width 124 height 124
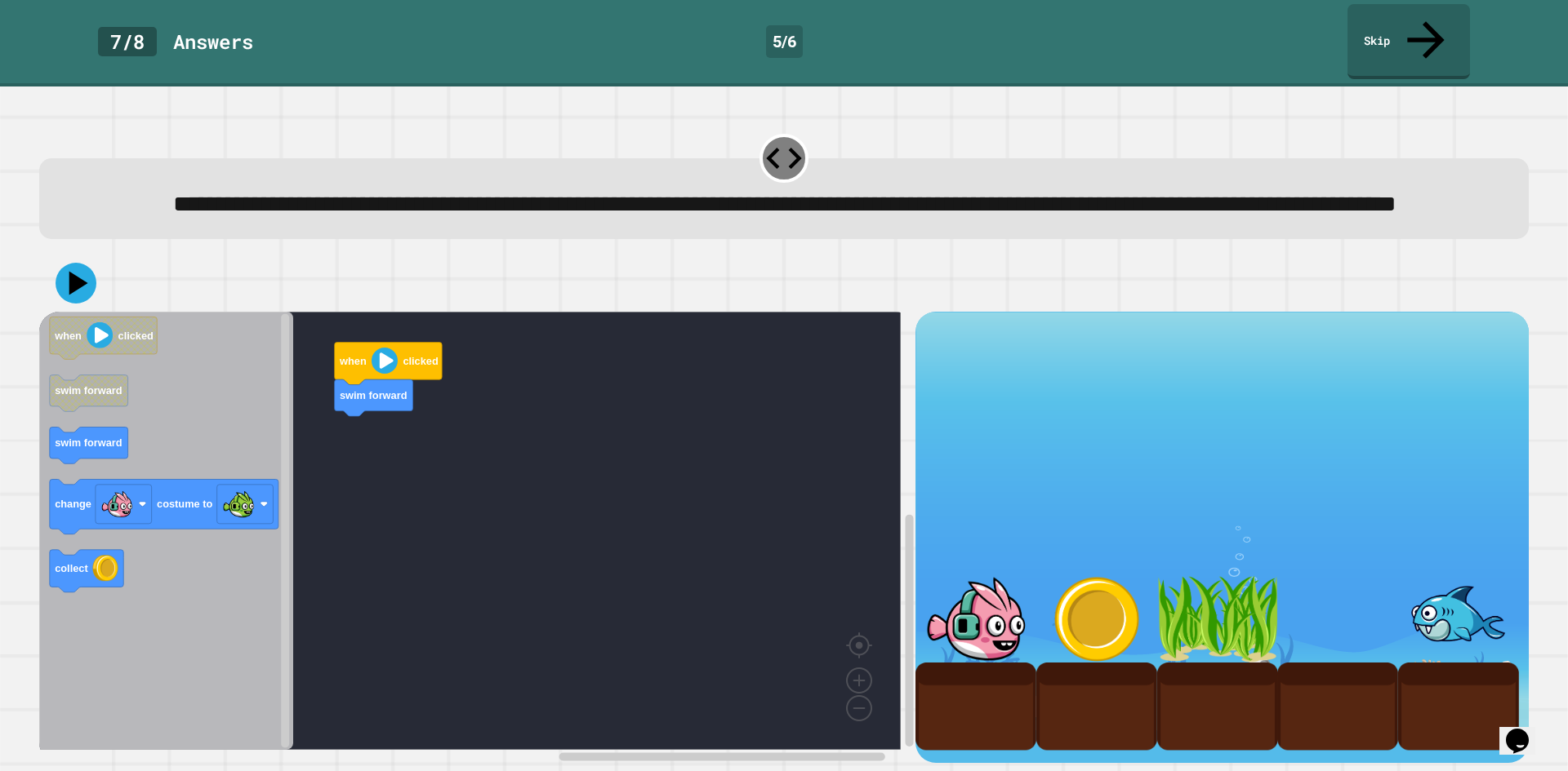
click at [381, 475] on div "swim forward when clicked when clicked swim forward swim forward change costume…" at bounding box center [477, 537] width 876 height 451
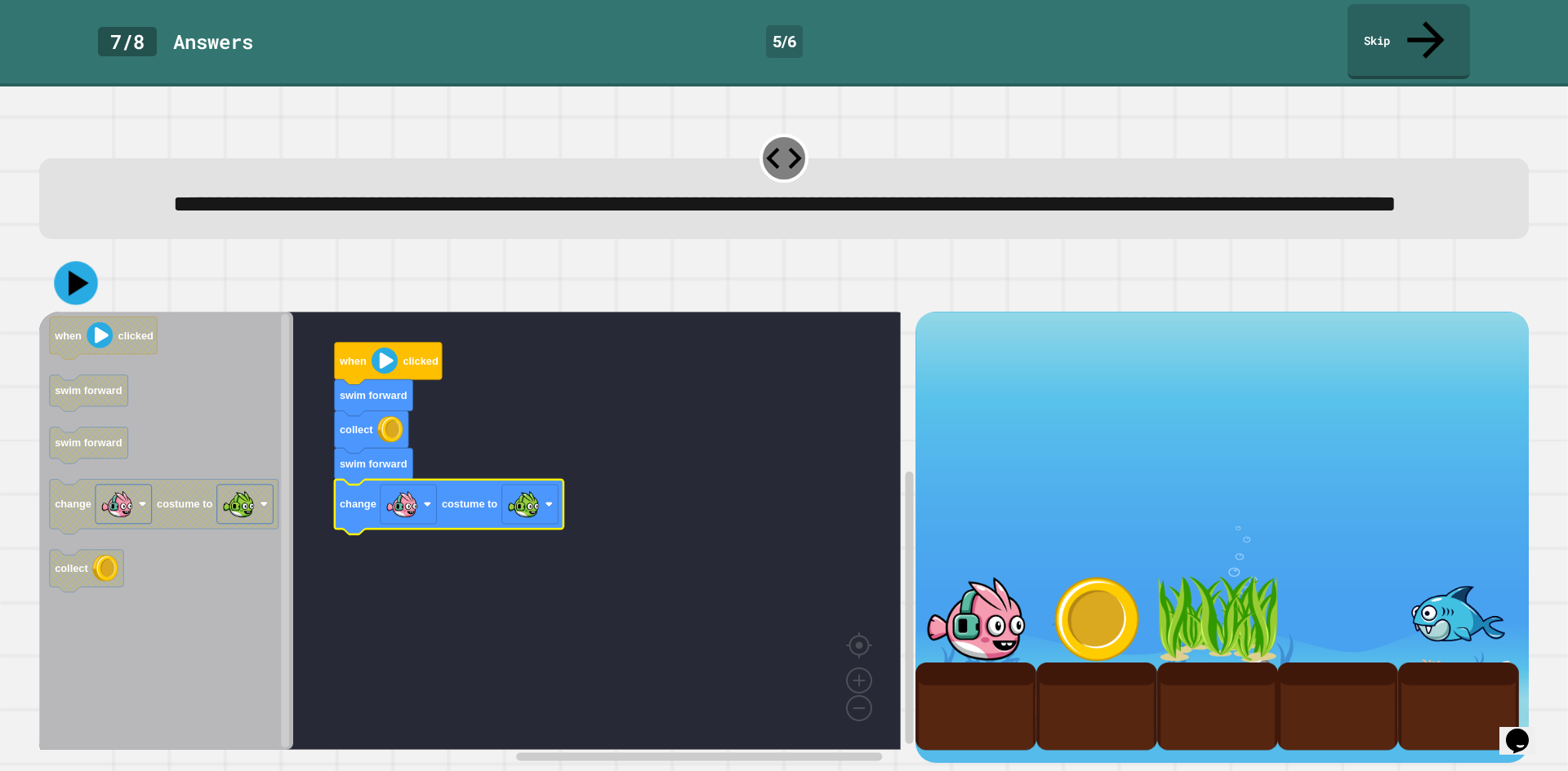
click at [83, 294] on icon at bounding box center [75, 283] width 44 height 44
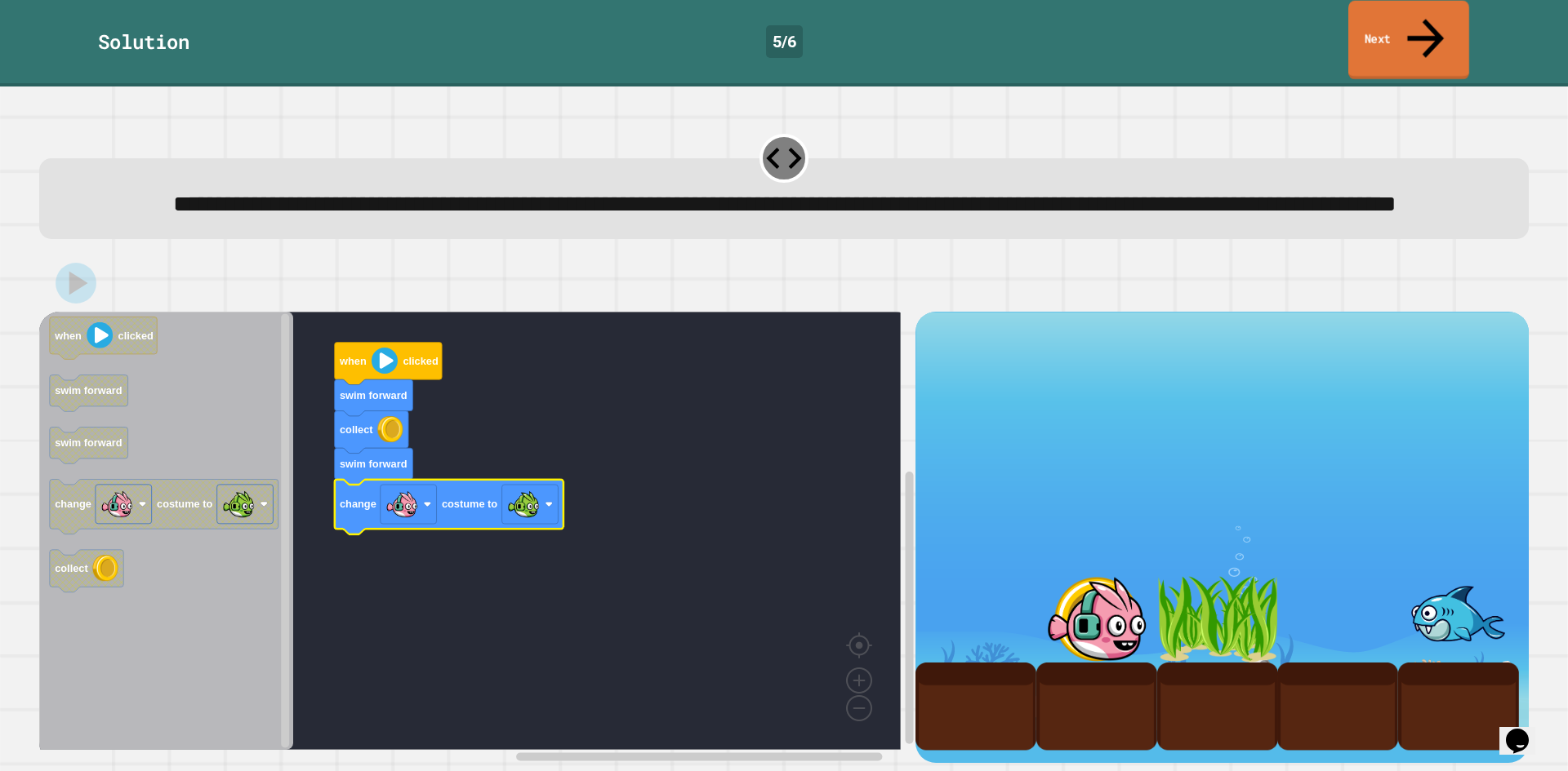
click at [1404, 14] on link "Next" at bounding box center [1408, 40] width 121 height 80
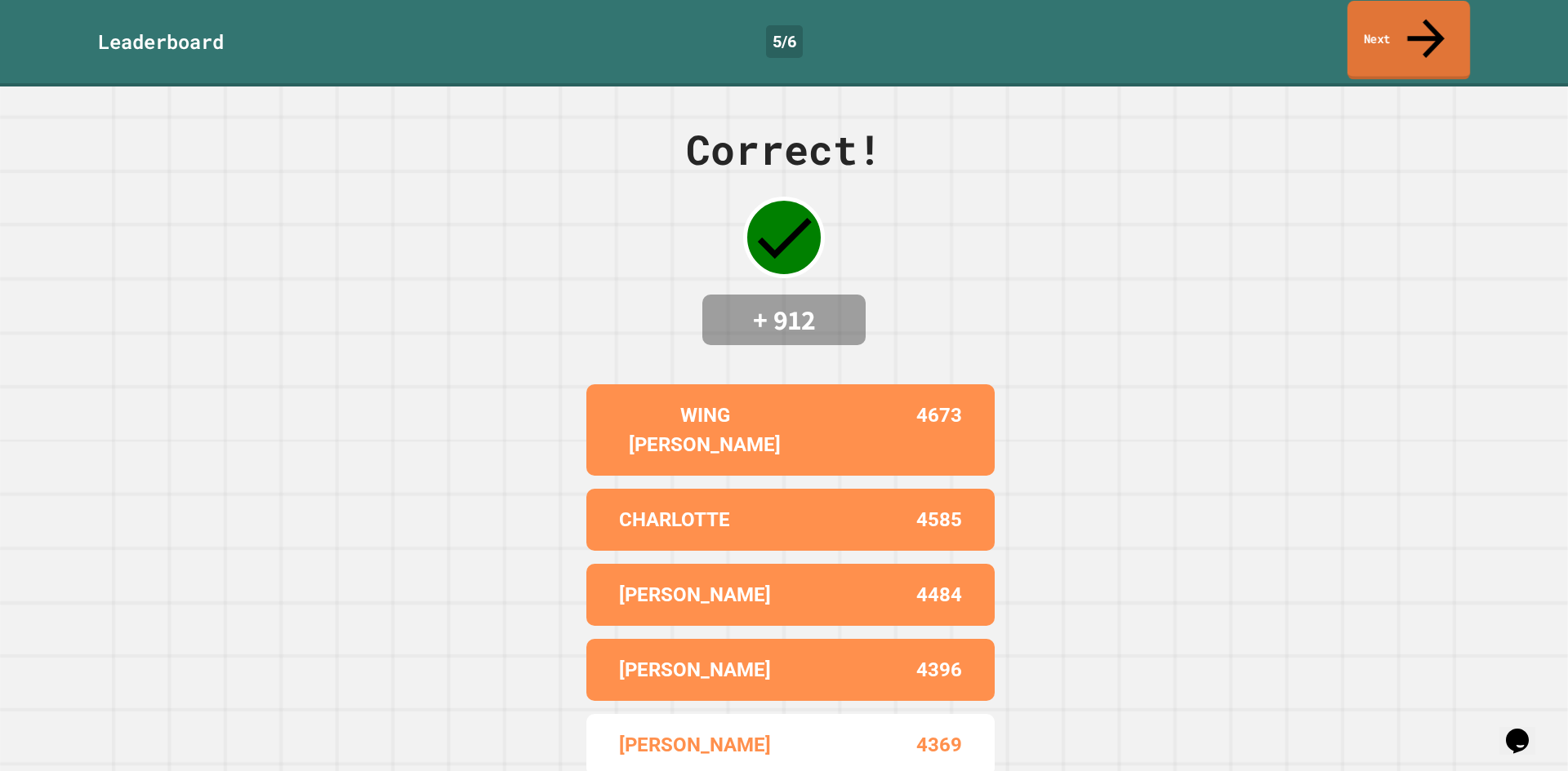
click at [1404, 14] on link "Next" at bounding box center [1409, 40] width 122 height 80
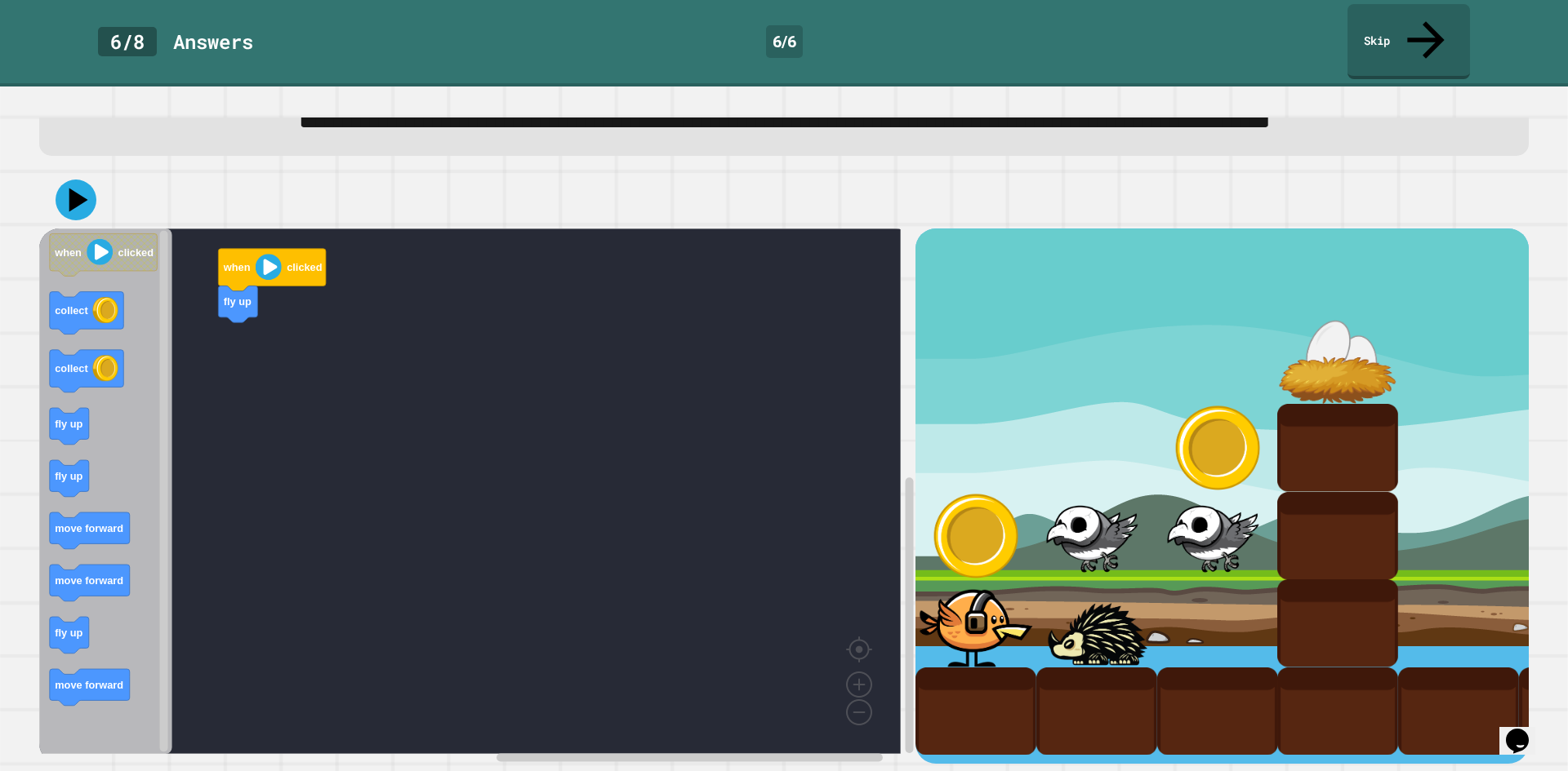
scroll to position [102, 0]
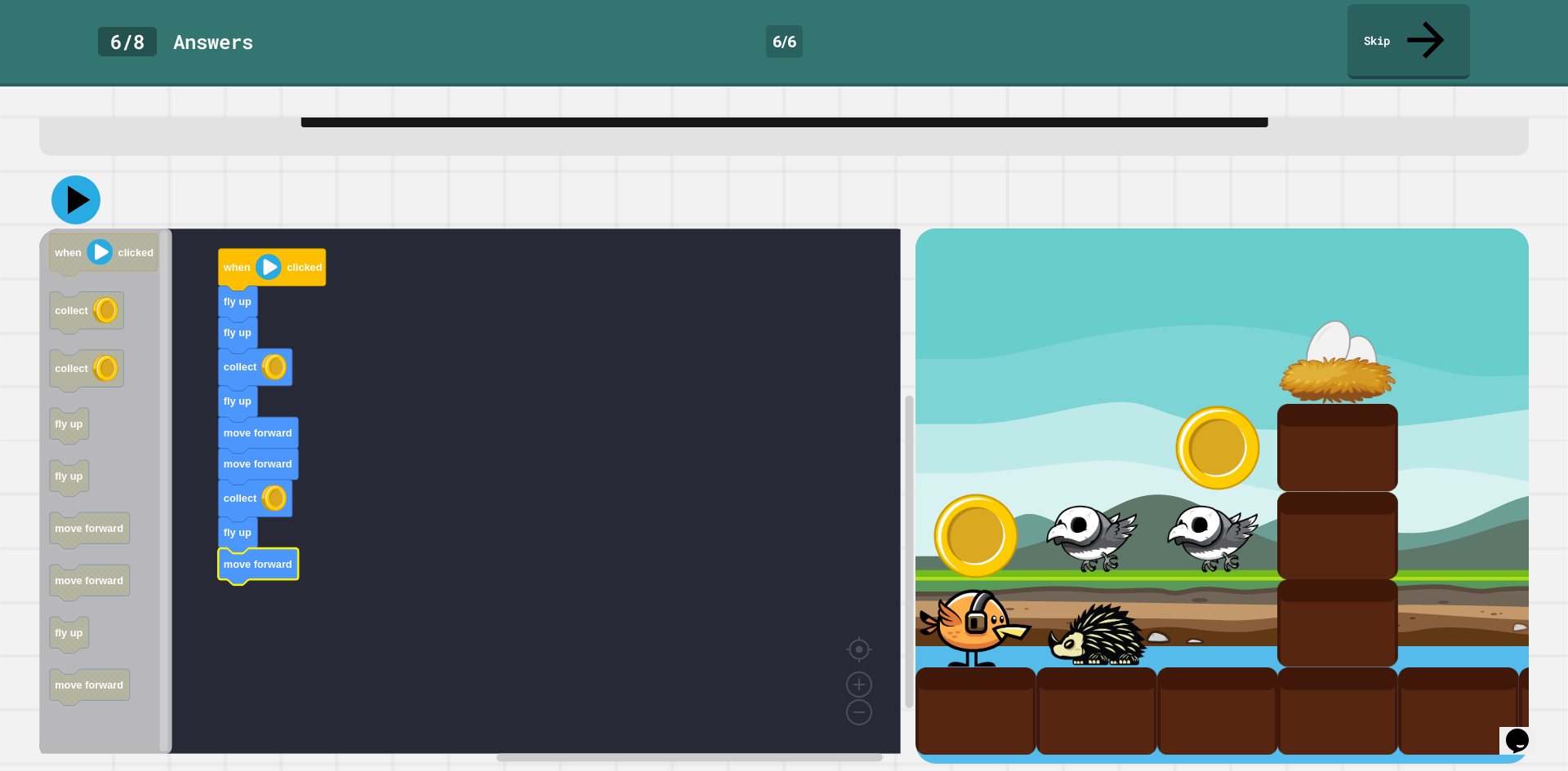
click at [75, 186] on icon at bounding box center [80, 200] width 23 height 29
click at [78, 186] on icon at bounding box center [80, 200] width 23 height 29
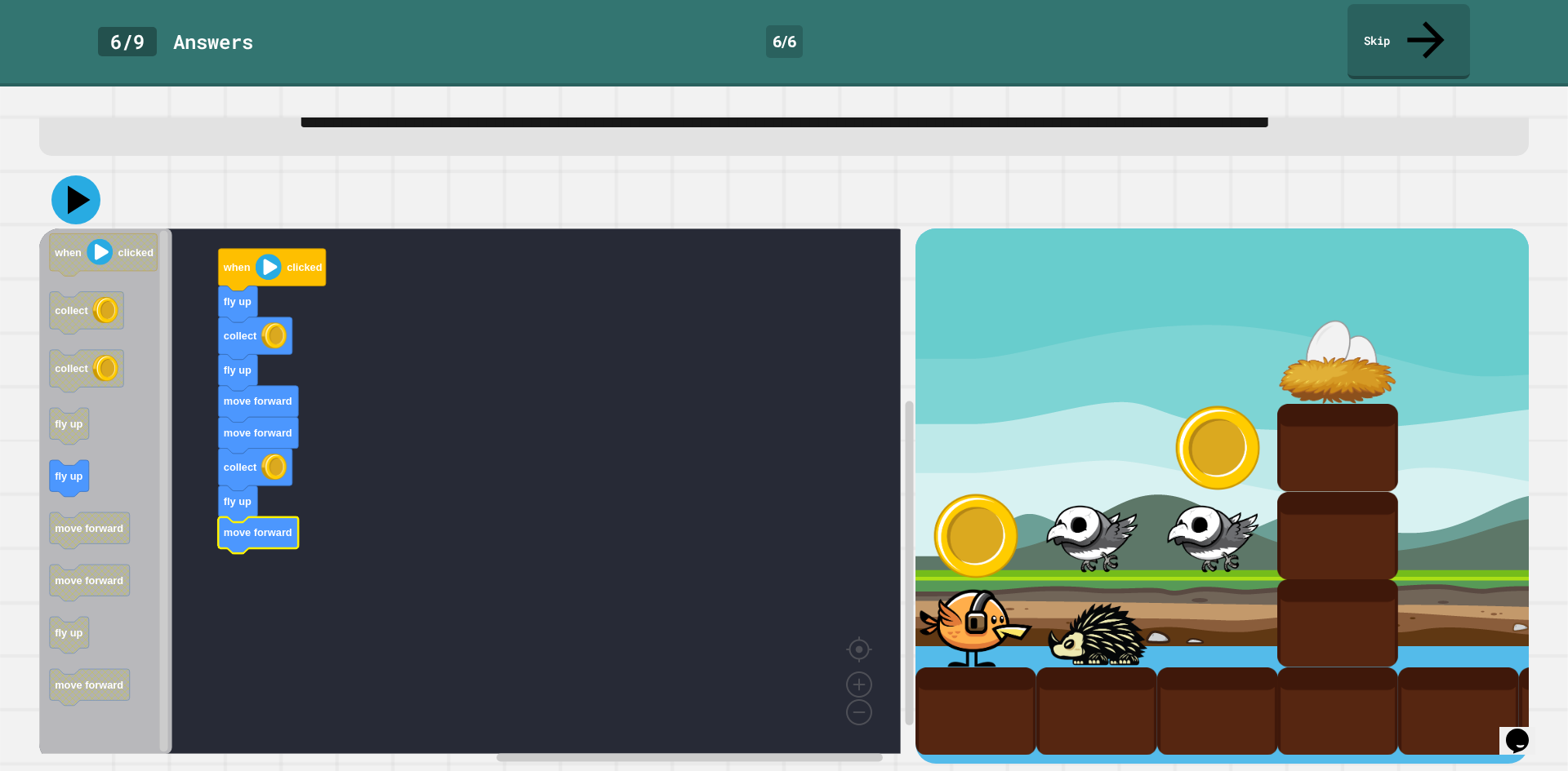
drag, startPoint x: 63, startPoint y: 175, endPoint x: 90, endPoint y: 154, distance: 34.2
click at [64, 175] on icon at bounding box center [76, 199] width 49 height 49
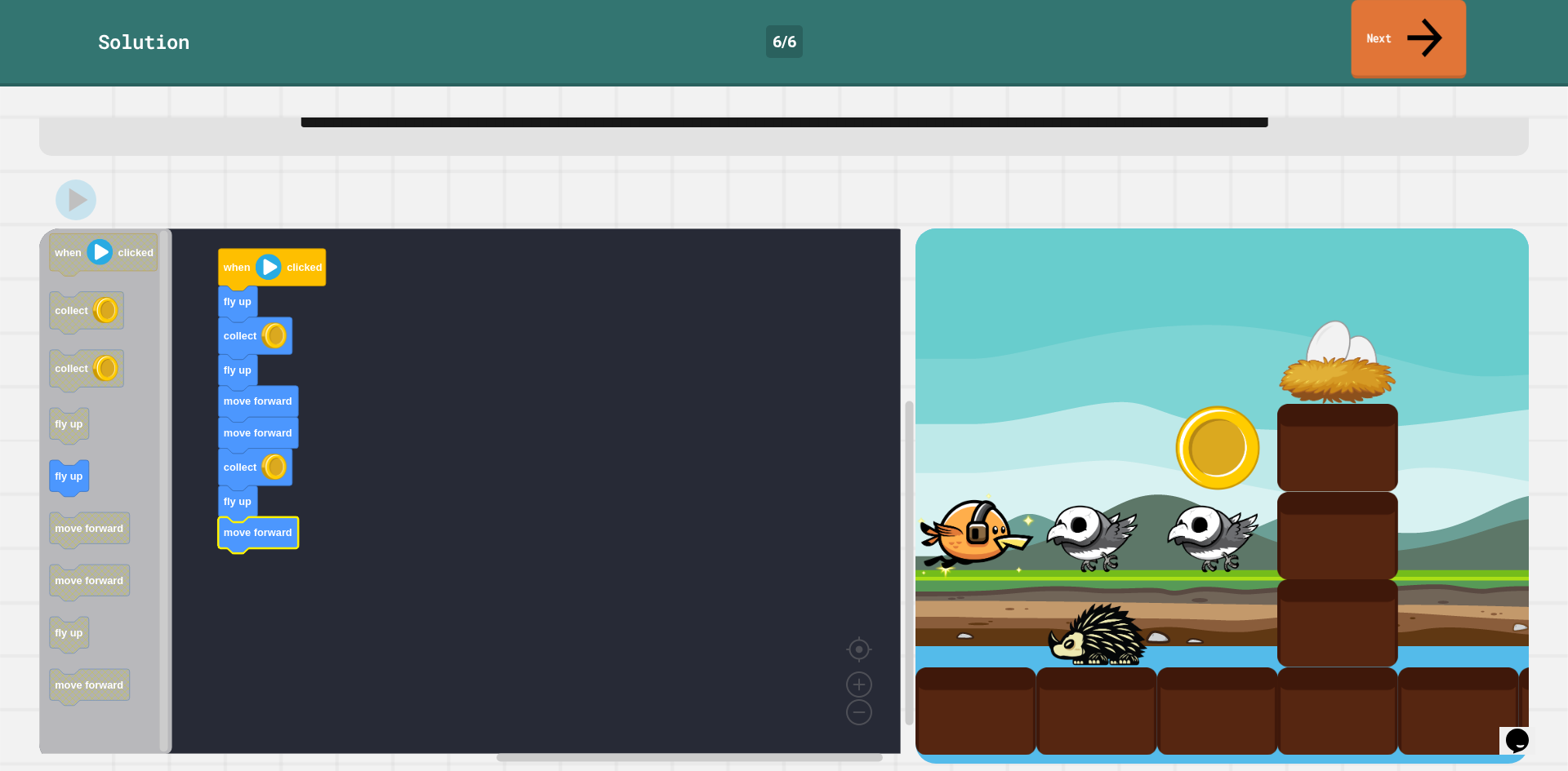
click at [1421, 14] on icon at bounding box center [1425, 38] width 52 height 58
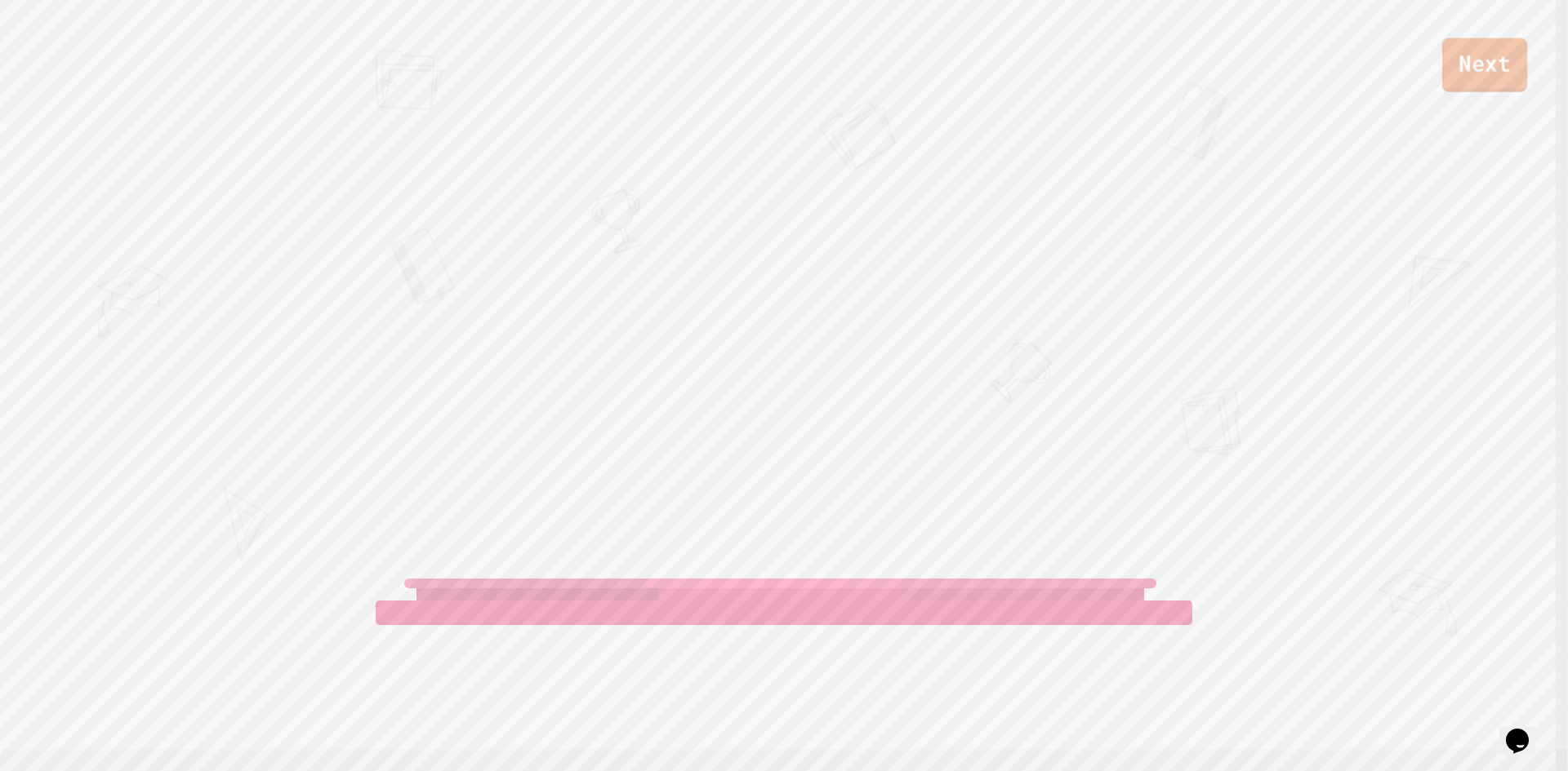
click at [1482, 60] on link "Next" at bounding box center [1485, 65] width 85 height 54
